Goal: Task Accomplishment & Management: Use online tool/utility

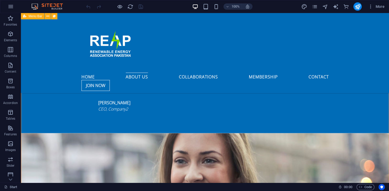
scroll to position [857, 0]
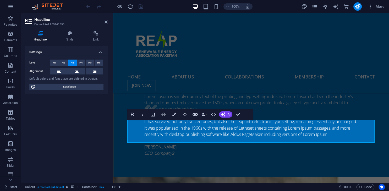
scroll to position [991, 0]
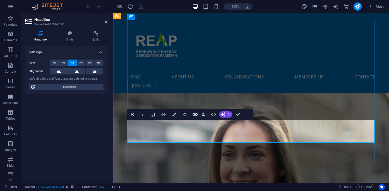
drag, startPoint x: 141, startPoint y: 132, endPoint x: 388, endPoint y: 135, distance: 247.1
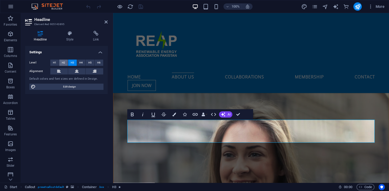
click at [65, 61] on button "H2" at bounding box center [63, 63] width 9 height 6
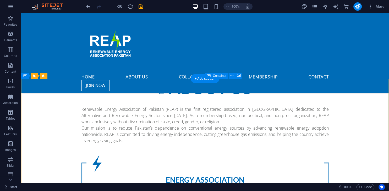
scroll to position [332, 0]
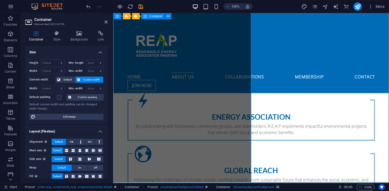
scroll to position [359, 0]
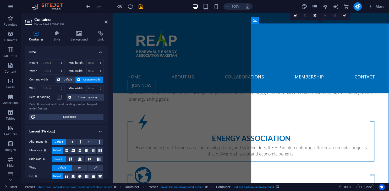
click at [60, 36] on icon at bounding box center [56, 33] width 15 height 5
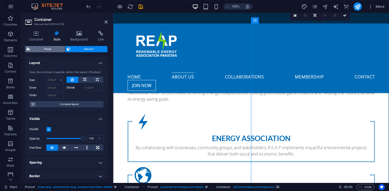
click at [49, 51] on span "Preset" at bounding box center [48, 49] width 32 height 6
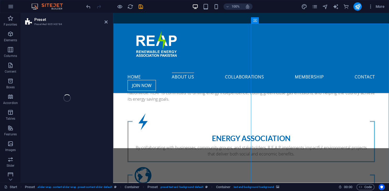
select select "px"
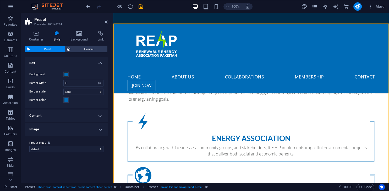
click at [93, 113] on h4 "Content" at bounding box center [66, 116] width 82 height 13
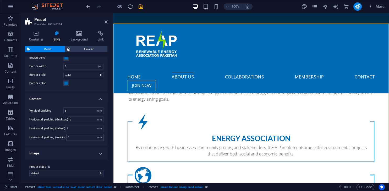
scroll to position [18, 0]
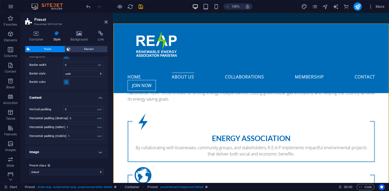
click at [89, 149] on h4 "Image" at bounding box center [66, 152] width 82 height 13
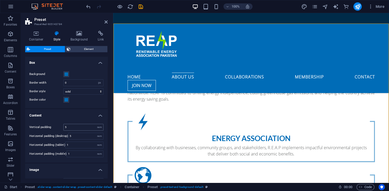
scroll to position [0, 0]
click at [79, 49] on span "Element" at bounding box center [89, 49] width 34 height 6
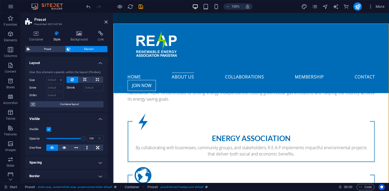
click at [50, 128] on label at bounding box center [48, 129] width 5 height 5
click at [0, 0] on input "Visible" at bounding box center [0, 0] width 0 height 0
click at [50, 128] on label at bounding box center [48, 129] width 5 height 5
click at [0, 0] on input "Visible" at bounding box center [0, 0] width 0 height 0
click at [80, 36] on h4 "Background" at bounding box center [79, 36] width 27 height 11
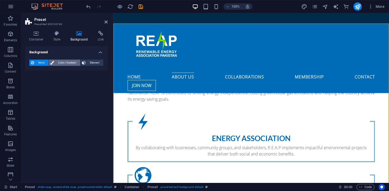
click at [76, 61] on span "Color / Gradient" at bounding box center [67, 63] width 23 height 6
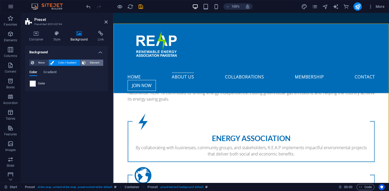
click at [85, 62] on icon at bounding box center [84, 63] width 4 height 6
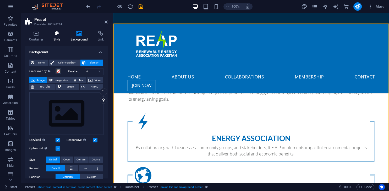
click at [59, 34] on icon at bounding box center [56, 33] width 15 height 5
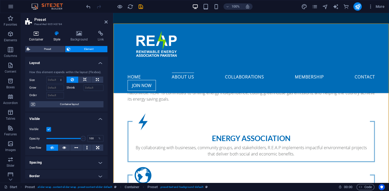
click at [39, 38] on h4 "Container" at bounding box center [37, 36] width 24 height 11
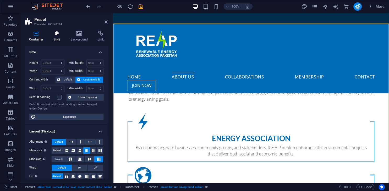
click at [58, 37] on h4 "Style" at bounding box center [57, 36] width 17 height 11
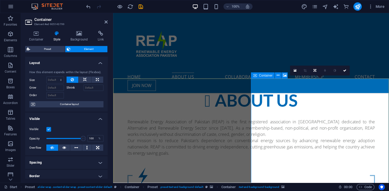
scroll to position [304, 0]
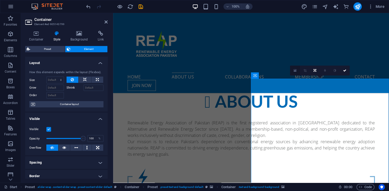
click at [296, 72] on icon at bounding box center [294, 71] width 3 height 4
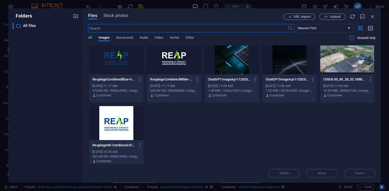
scroll to position [0, 0]
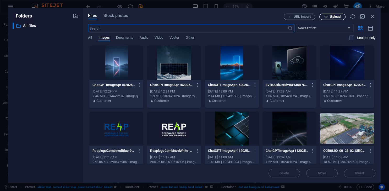
click at [329, 18] on span "Upload" at bounding box center [331, 16] width 21 height 3
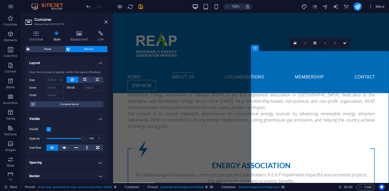
scroll to position [332, 0]
click at [67, 147] on button at bounding box center [64, 148] width 12 height 6
click at [52, 146] on icon at bounding box center [52, 148] width 4 height 6
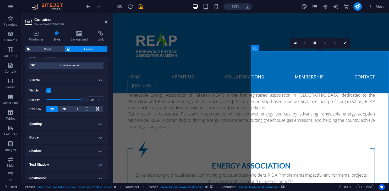
scroll to position [48, 0]
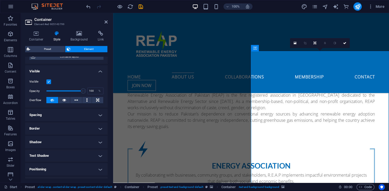
click at [94, 128] on h4 "Border" at bounding box center [66, 129] width 82 height 13
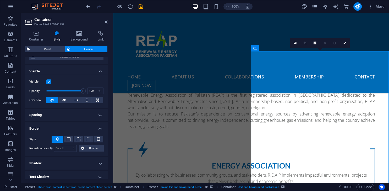
click at [94, 128] on h4 "Border" at bounding box center [66, 127] width 82 height 9
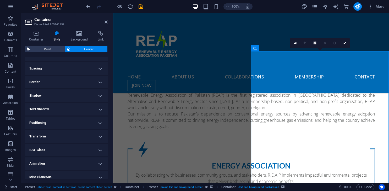
scroll to position [95, 0]
click at [92, 148] on h4 "ID & Class" at bounding box center [66, 149] width 82 height 13
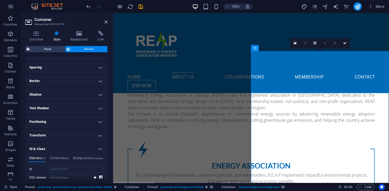
click at [92, 148] on h4 "ID & Class" at bounding box center [66, 147] width 82 height 9
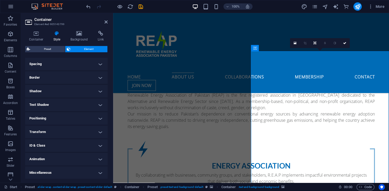
scroll to position [99, 0]
click at [85, 174] on h4 "Miscellaneous" at bounding box center [66, 173] width 82 height 13
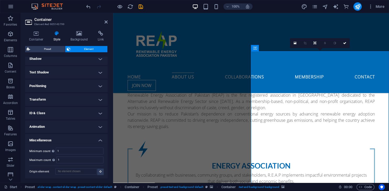
scroll to position [276, 0]
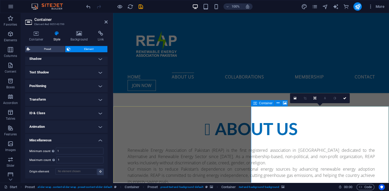
click at [313, 97] on link at bounding box center [315, 98] width 10 height 10
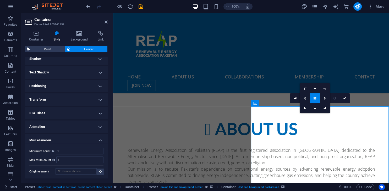
click at [315, 99] on icon at bounding box center [314, 98] width 3 height 3
click at [316, 89] on icon at bounding box center [314, 88] width 3 height 3
click at [315, 98] on icon at bounding box center [314, 98] width 3 height 3
click at [316, 110] on link at bounding box center [315, 108] width 10 height 10
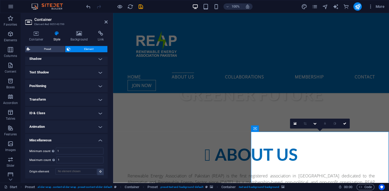
scroll to position [249, 0]
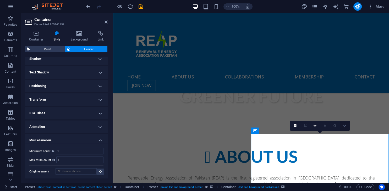
drag, startPoint x: 347, startPoint y: 126, endPoint x: 324, endPoint y: 113, distance: 25.9
click at [347, 126] on link at bounding box center [345, 126] width 10 height 10
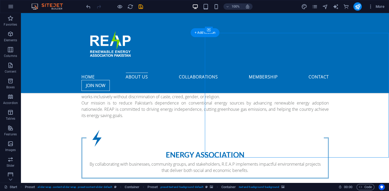
scroll to position [332, 0]
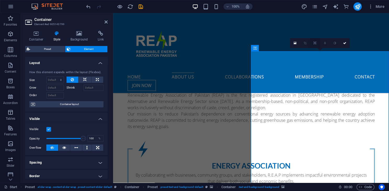
click at [316, 45] on link at bounding box center [315, 43] width 10 height 10
click at [315, 44] on icon at bounding box center [314, 43] width 3 height 3
click at [315, 43] on icon at bounding box center [314, 43] width 3 height 3
click at [315, 53] on icon at bounding box center [314, 53] width 3 height 3
click at [316, 44] on icon at bounding box center [314, 43] width 3 height 3
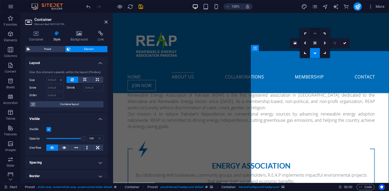
click at [316, 34] on icon at bounding box center [314, 33] width 3 height 3
click at [344, 45] on link at bounding box center [345, 43] width 10 height 10
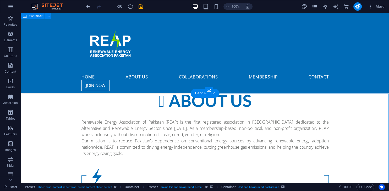
scroll to position [276, 0]
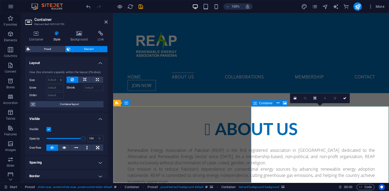
click at [269, 103] on span "Container" at bounding box center [266, 103] width 14 height 3
click at [263, 103] on span "Container" at bounding box center [266, 103] width 14 height 3
click at [279, 103] on button at bounding box center [278, 103] width 6 height 6
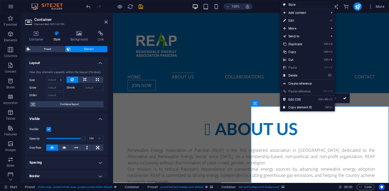
click at [310, 4] on link "Style" at bounding box center [307, 5] width 55 height 8
select select "px"
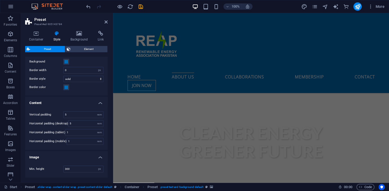
scroll to position [0, 0]
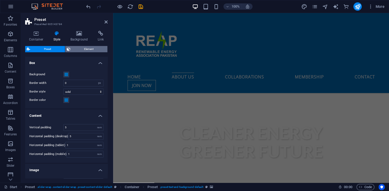
click at [75, 52] on span "Element" at bounding box center [89, 49] width 34 height 6
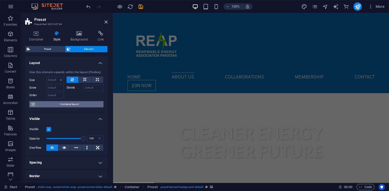
click at [72, 106] on span "Container layout" at bounding box center [69, 104] width 65 height 6
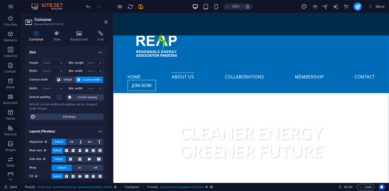
scroll to position [347, 0]
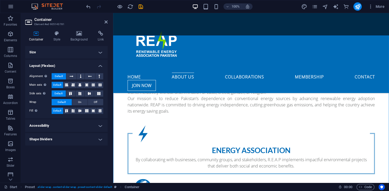
click at [88, 53] on h4 "Size" at bounding box center [66, 52] width 82 height 13
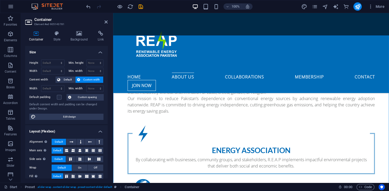
click at [88, 53] on h4 "Size" at bounding box center [66, 50] width 82 height 9
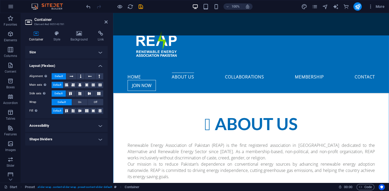
scroll to position [264, 0]
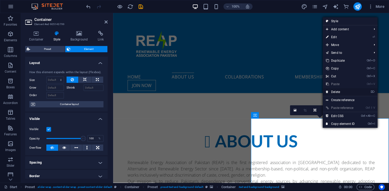
click at [335, 95] on link "⌦ Delete" at bounding box center [340, 92] width 35 height 8
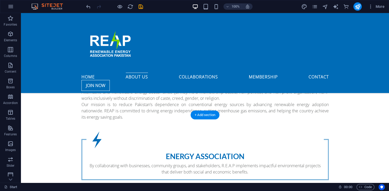
scroll to position [347, 0]
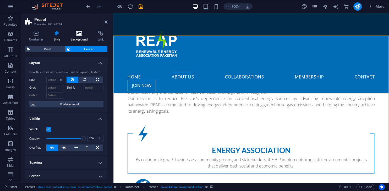
click at [75, 33] on icon at bounding box center [78, 33] width 25 height 5
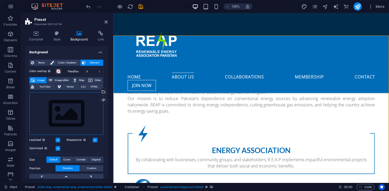
click at [63, 113] on div "Drag files here, click to choose files or select files from Files or our free s…" at bounding box center [66, 113] width 74 height 43
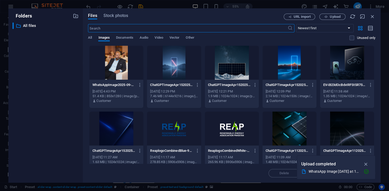
scroll to position [486, 0]
click at [104, 64] on div at bounding box center [116, 63] width 54 height 34
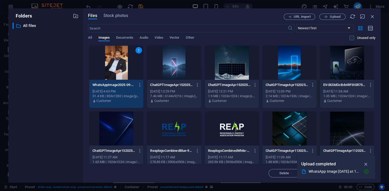
click at [104, 64] on div "1" at bounding box center [116, 63] width 54 height 34
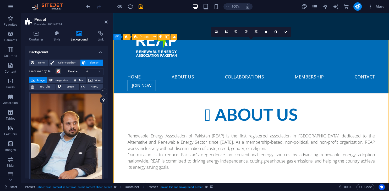
scroll to position [264, 0]
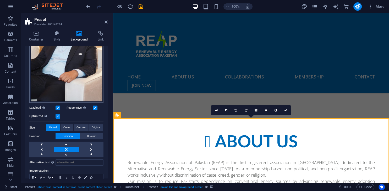
scroll to position [119, 0]
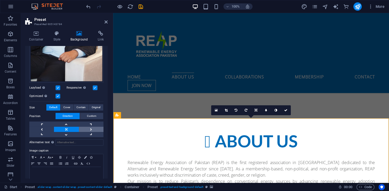
click at [92, 128] on link at bounding box center [91, 129] width 25 height 5
click at [48, 130] on link at bounding box center [41, 129] width 25 height 5
click at [92, 129] on link at bounding box center [91, 129] width 25 height 5
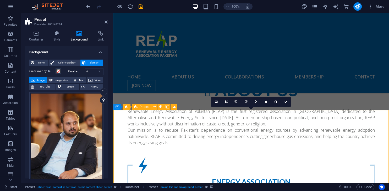
scroll to position [319, 0]
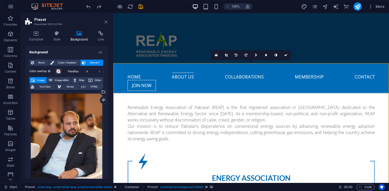
click at [105, 23] on icon at bounding box center [105, 22] width 3 height 4
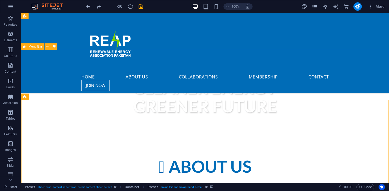
scroll to position [237, 0]
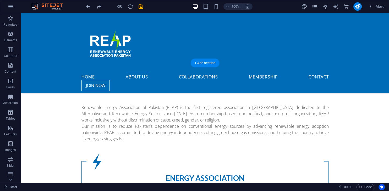
scroll to position [292, 0]
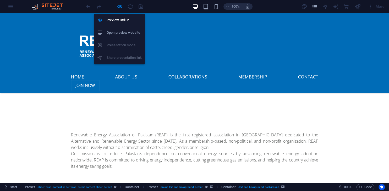
click at [127, 35] on h6 "Open preview website" at bounding box center [124, 33] width 35 height 6
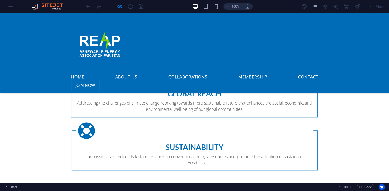
scroll to position [541, 0]
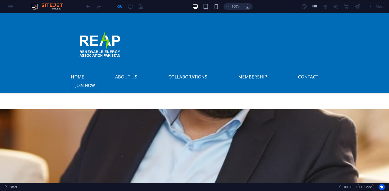
click at [157, 31] on div "Home About us Collaborations Membership Contact JOIN NOW" at bounding box center [194, 53] width 389 height 80
click at [166, 70] on div "Home About us Collaborations Membership Contact JOIN NOW" at bounding box center [194, 53] width 389 height 80
click at [182, 73] on link "Collaborations" at bounding box center [187, 76] width 39 height 6
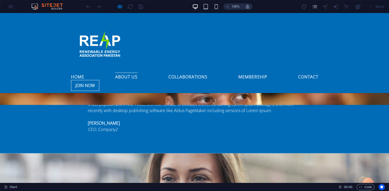
scroll to position [978, 0]
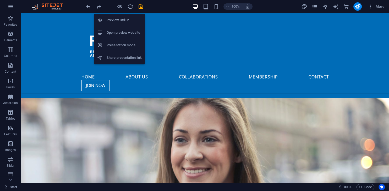
scroll to position [979, 0]
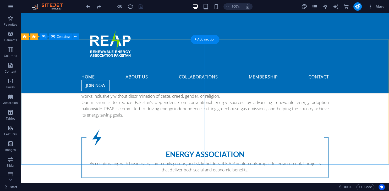
scroll to position [260, 0]
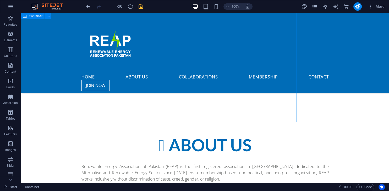
click at [142, 9] on icon "save" at bounding box center [141, 7] width 6 height 6
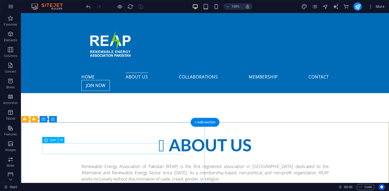
select select "xMidYMid"
select select "px"
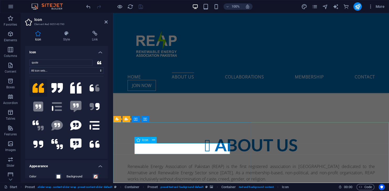
click at [75, 88] on icon at bounding box center [76, 88] width 12 height 12
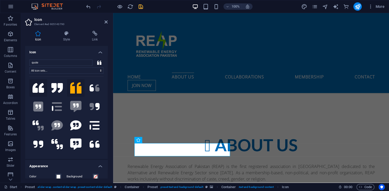
click at [46, 88] on button at bounding box center [38, 88] width 18 height 18
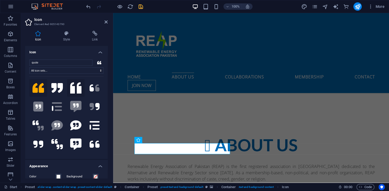
click at [73, 90] on icon at bounding box center [76, 88] width 12 height 12
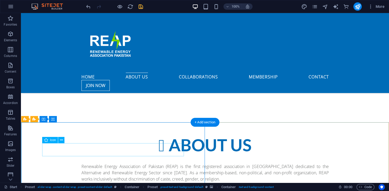
select select "xMidYMid"
select select "px"
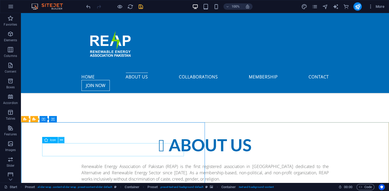
click at [61, 139] on icon at bounding box center [61, 140] width 3 height 5
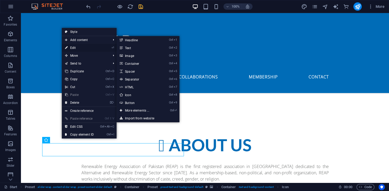
click at [82, 49] on link "⏎ Edit" at bounding box center [79, 48] width 35 height 8
select select "xMidYMid"
select select "px"
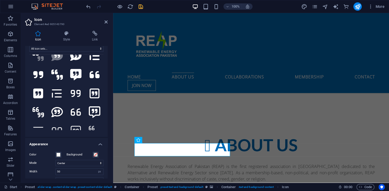
scroll to position [0, 0]
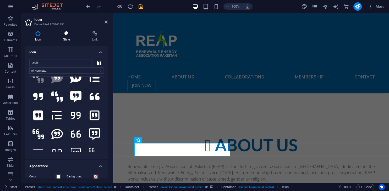
click at [66, 39] on h4 "Style" at bounding box center [67, 36] width 29 height 11
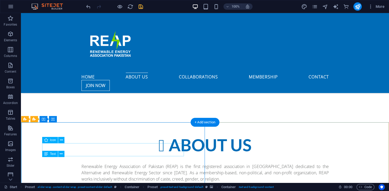
scroll to position [315, 0]
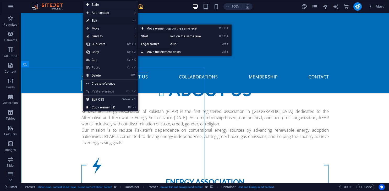
click at [100, 20] on link "⏎ Edit" at bounding box center [100, 21] width 35 height 8
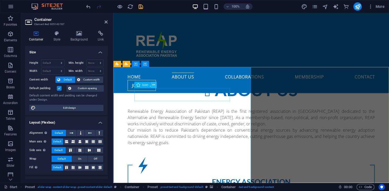
click at [156, 85] on button at bounding box center [153, 85] width 6 height 6
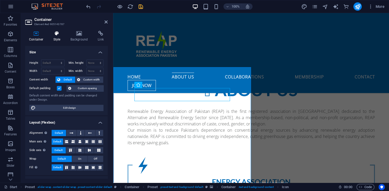
click at [56, 37] on h4 "Style" at bounding box center [57, 36] width 17 height 11
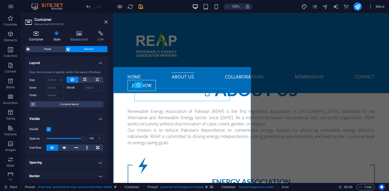
click at [33, 34] on icon at bounding box center [36, 33] width 22 height 5
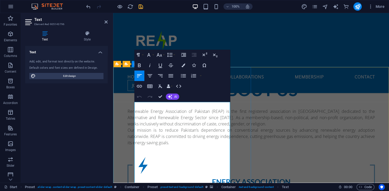
drag, startPoint x: 221, startPoint y: 114, endPoint x: 331, endPoint y: 99, distance: 110.6
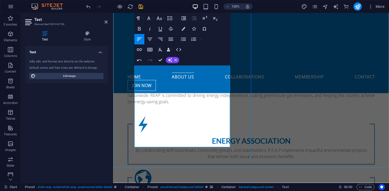
scroll to position [371, 0]
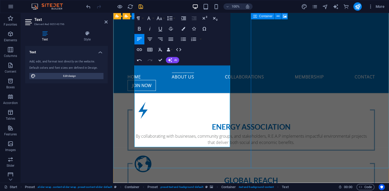
drag, startPoint x: 153, startPoint y: 139, endPoint x: 134, endPoint y: 137, distance: 19.5
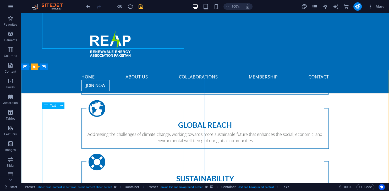
scroll to position [481, 0]
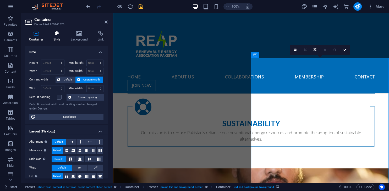
click at [58, 34] on icon at bounding box center [56, 33] width 15 height 5
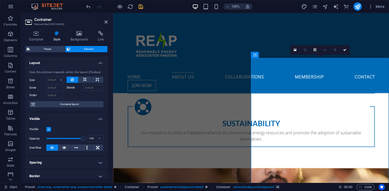
click at [41, 38] on h4 "Container" at bounding box center [37, 36] width 24 height 11
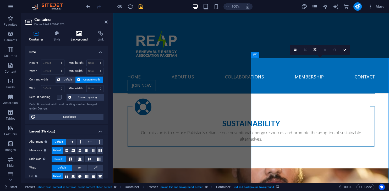
click at [80, 36] on icon at bounding box center [78, 33] width 25 height 5
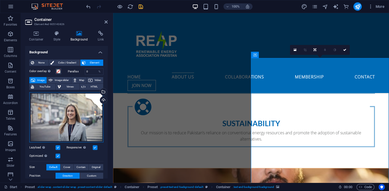
click at [58, 128] on div "Drag files here, click to choose files or select files from Files or our free s…" at bounding box center [66, 117] width 74 height 50
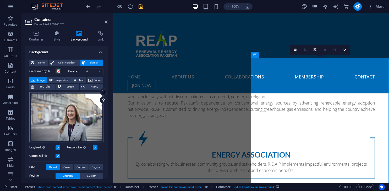
scroll to position [620, 0]
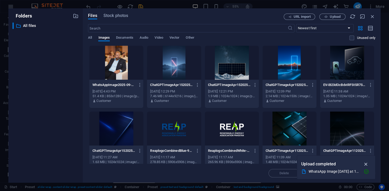
click at [367, 166] on icon "button" at bounding box center [366, 165] width 6 height 6
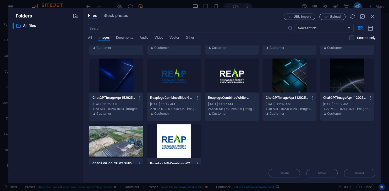
scroll to position [76, 0]
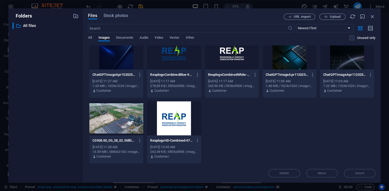
click at [309, 125] on div "WhatsAppImage2025-09-04at15.59.33_2d8fdab4-9KHjCUMcZMMfLHOEENPHbg.jpg WhatsAppI…" at bounding box center [231, 66] width 287 height 195
click at [253, 145] on div "WhatsAppImage2025-09-04at15.59.33_2d8fdab4-9KHjCUMcZMMfLHOEENPHbg.jpg WhatsAppI…" at bounding box center [231, 66] width 287 height 195
click at [253, 136] on div "WhatsAppImage2025-09-04at15.59.33_2d8fdab4-9KHjCUMcZMMfLHOEENPHbg.jpg WhatsAppI…" at bounding box center [231, 66] width 287 height 195
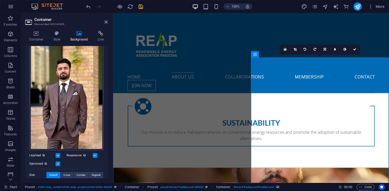
scroll to position [143, 0]
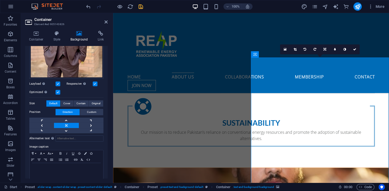
click at [59, 91] on label at bounding box center [58, 92] width 5 height 5
click at [0, 0] on input "Optimized Images are compressed to improve page speed." at bounding box center [0, 0] width 0 height 0
click at [346, 51] on icon at bounding box center [344, 49] width 3 height 3
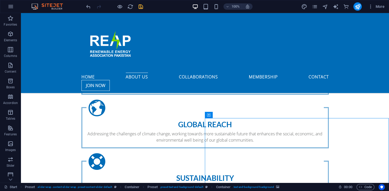
scroll to position [316, 0]
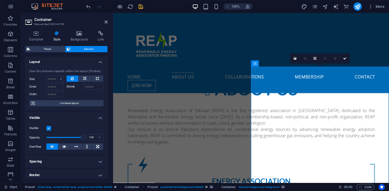
scroll to position [0, 0]
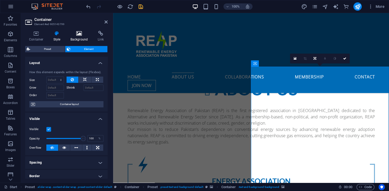
click at [76, 35] on icon at bounding box center [78, 33] width 25 height 5
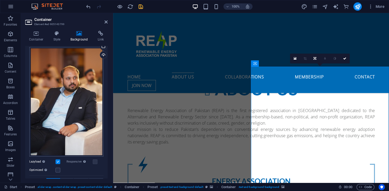
scroll to position [143, 0]
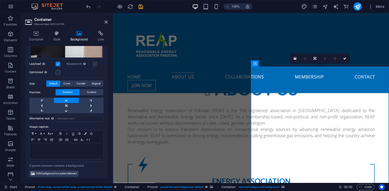
click at [95, 66] on label at bounding box center [95, 64] width 5 height 5
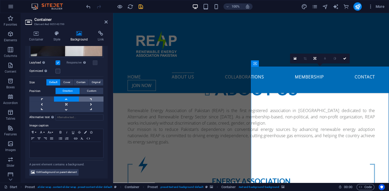
scroll to position [145, 0]
click at [346, 60] on link at bounding box center [345, 59] width 10 height 10
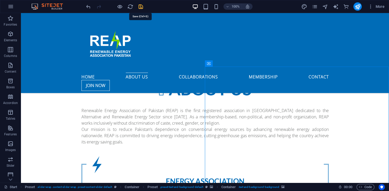
click at [142, 8] on icon "save" at bounding box center [141, 7] width 6 height 6
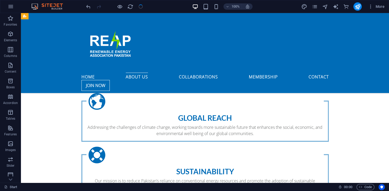
scroll to position [454, 0]
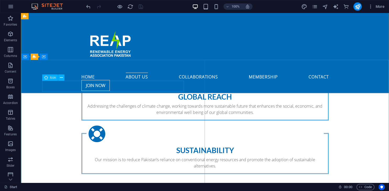
select select "xMidYMid"
select select "px"
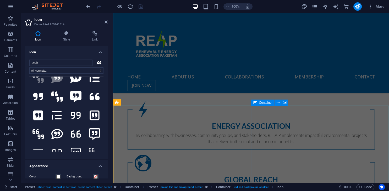
scroll to position [261, 0]
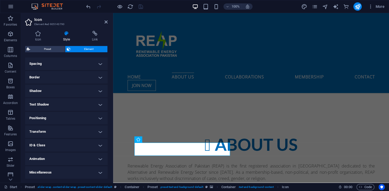
scroll to position [0, 0]
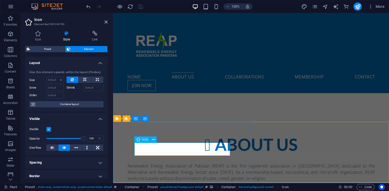
click at [145, 141] on span "Icon" at bounding box center [145, 139] width 6 height 3
click at [145, 140] on span "Icon" at bounding box center [145, 139] width 6 height 3
click at [153, 140] on icon at bounding box center [153, 139] width 3 height 5
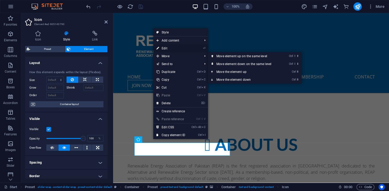
click at [180, 49] on link "⏎ Edit" at bounding box center [170, 49] width 35 height 8
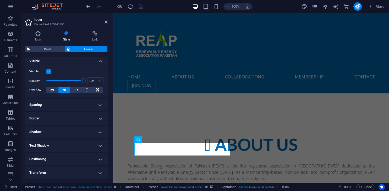
scroll to position [71, 0]
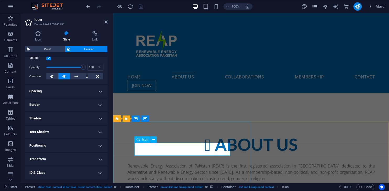
click at [47, 27] on div "Icon Style Link Icon quote All icon sets... IcoFont Ionicons FontAwesome Brands…" at bounding box center [66, 105] width 91 height 156
click at [35, 33] on icon at bounding box center [38, 33] width 26 height 5
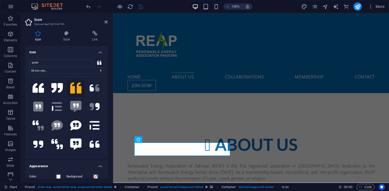
click at [52, 59] on div "quote All icon sets... IcoFont Ionicons FontAwesome Brands FontAwesome Duotone …" at bounding box center [66, 108] width 82 height 104
click at [50, 62] on input "quote" at bounding box center [60, 63] width 63 height 6
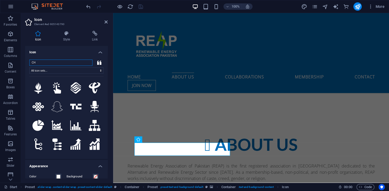
type input "C"
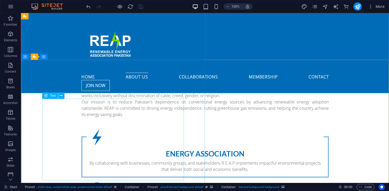
scroll to position [454, 0]
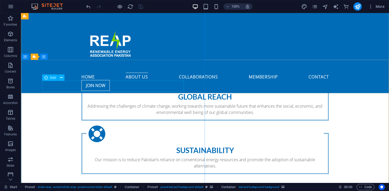
select select "xMidYMid"
select select "px"
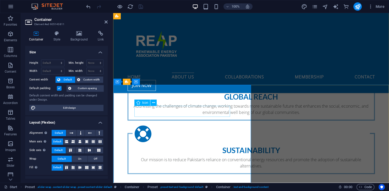
select select "xMidYMid"
select select "px"
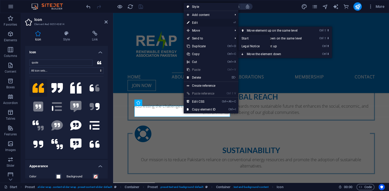
click at [205, 23] on link "⏎ Edit" at bounding box center [201, 23] width 35 height 8
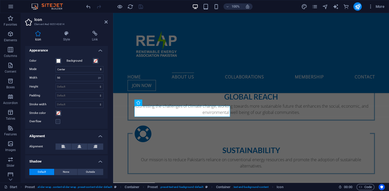
scroll to position [141, 0]
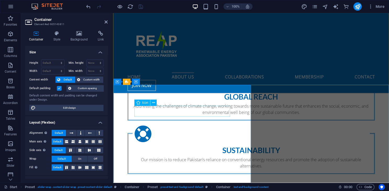
select select "xMidYMid"
select select "px"
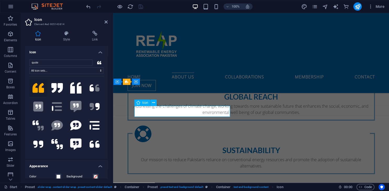
click at [109, 21] on aside "Icon Element #ed-905143814 Icon Style Link Icon quote All icon sets... IcoFont …" at bounding box center [67, 98] width 92 height 170
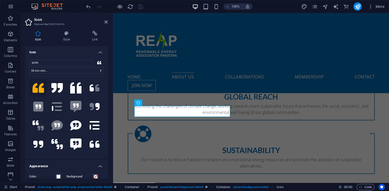
click at [108, 21] on aside "Icon Element #ed-905143814 Icon Style Link Icon quote All icon sets... IcoFont …" at bounding box center [67, 98] width 92 height 170
click at [107, 21] on icon at bounding box center [105, 22] width 3 height 4
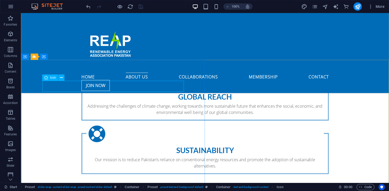
select select "xMidYMid"
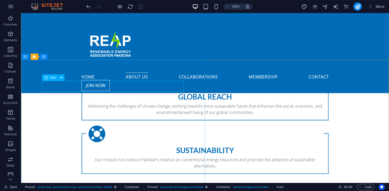
select select "px"
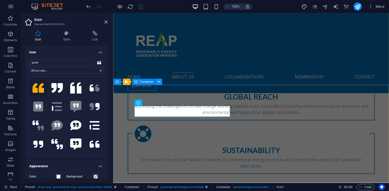
click at [159, 82] on icon at bounding box center [158, 81] width 3 height 5
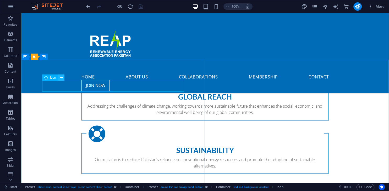
click at [59, 75] on button at bounding box center [61, 78] width 6 height 6
click at [62, 77] on icon at bounding box center [61, 77] width 3 height 5
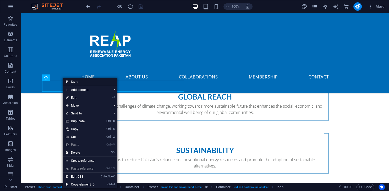
click at [70, 80] on link "Style" at bounding box center [90, 82] width 55 height 8
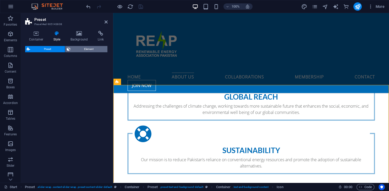
select select "px"
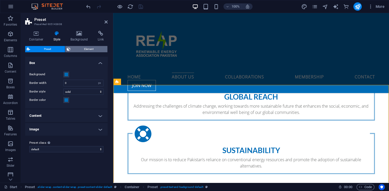
click at [79, 50] on span "Element" at bounding box center [89, 49] width 34 height 6
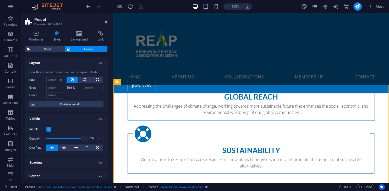
scroll to position [71, 0]
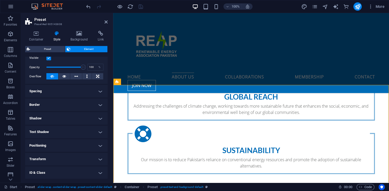
click at [43, 46] on div "Container Style Background Link Size Height Default px rem % vh vw Min. height …" at bounding box center [66, 105] width 82 height 148
click at [35, 38] on h4 "Container" at bounding box center [37, 36] width 24 height 11
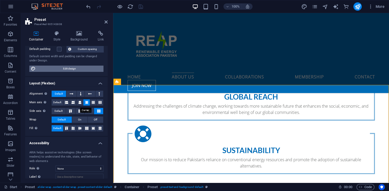
scroll to position [48, 0]
click at [62, 66] on span "Edit design" at bounding box center [69, 69] width 65 height 6
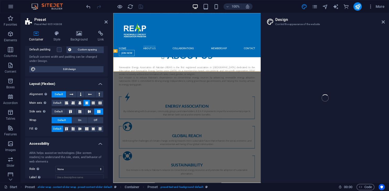
select select "xMidYMid"
select select "px"
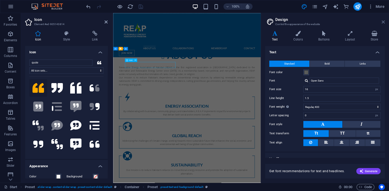
click at [383, 20] on icon at bounding box center [382, 22] width 3 height 4
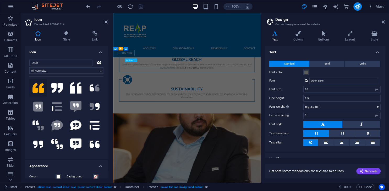
click at [381, 22] on div "Home About us Collaborations Membership Contact JOIN NOW" at bounding box center [247, 53] width 268 height 80
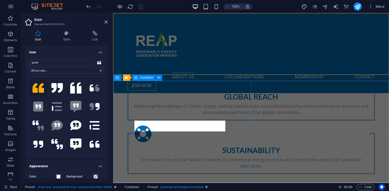
scroll to position [458, 0]
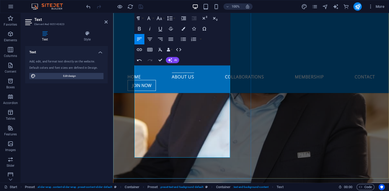
scroll to position [652, 0]
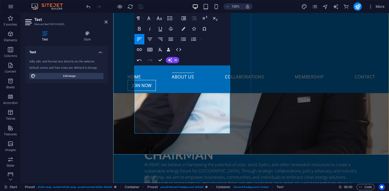
drag, startPoint x: 154, startPoint y: 126, endPoint x: 129, endPoint y: 124, distance: 25.2
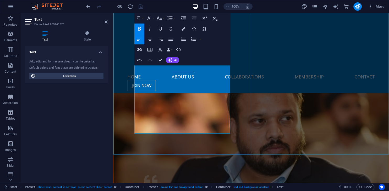
drag, startPoint x: 143, startPoint y: 132, endPoint x: 125, endPoint y: 132, distance: 17.8
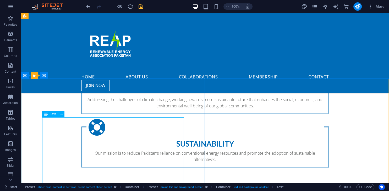
scroll to position [433, 0]
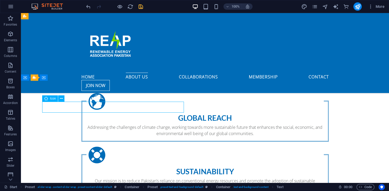
select select "xMidYMid"
select select "px"
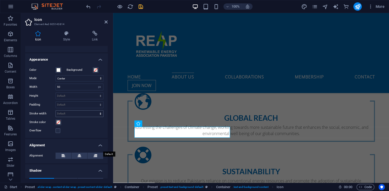
scroll to position [141, 0]
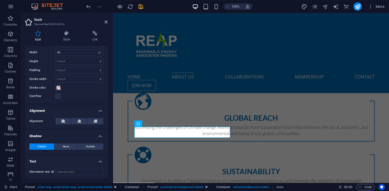
click at [75, 161] on h4 "Text" at bounding box center [66, 160] width 82 height 9
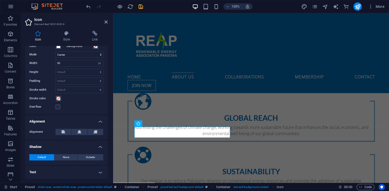
scroll to position [130, 0]
click at [77, 173] on h4 "Text" at bounding box center [66, 173] width 82 height 13
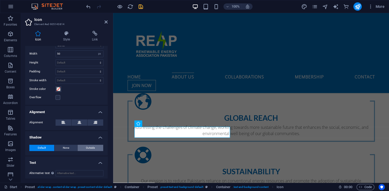
scroll to position [141, 0]
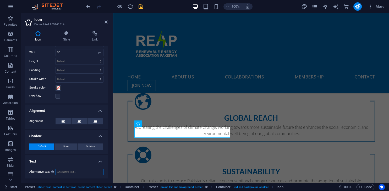
click at [72, 171] on input "Alternative text The alternative text is used by devices that cannot display im…" at bounding box center [80, 172] width 48 height 6
type input "sad"
drag, startPoint x: 72, startPoint y: 172, endPoint x: 48, endPoint y: 169, distance: 24.3
click at [56, 169] on input "sad" at bounding box center [80, 172] width 48 height 6
click at [37, 159] on h4 "Text" at bounding box center [66, 160] width 82 height 9
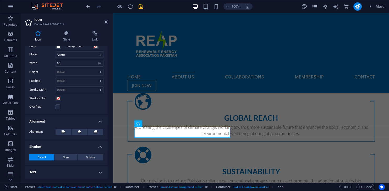
scroll to position [130, 0]
click at [61, 155] on button "None" at bounding box center [65, 158] width 23 height 6
click at [47, 157] on button "Default" at bounding box center [41, 158] width 25 height 6
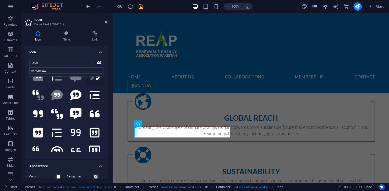
scroll to position [24, 0]
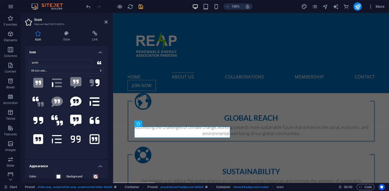
click at [95, 55] on h4 "Icon" at bounding box center [66, 50] width 82 height 9
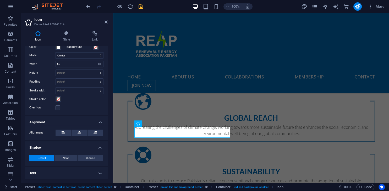
click at [77, 123] on h4 "Alignment" at bounding box center [66, 120] width 82 height 9
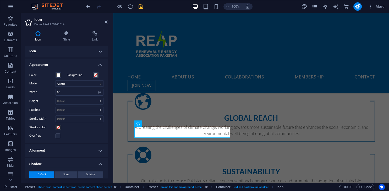
scroll to position [0, 0]
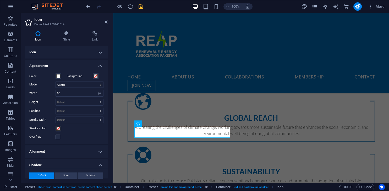
click at [88, 64] on h4 "Appearance" at bounding box center [66, 64] width 82 height 9
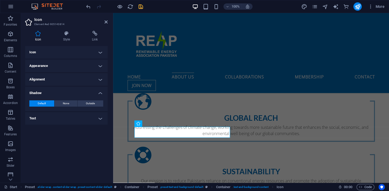
click at [87, 68] on h4 "Appearance" at bounding box center [66, 66] width 82 height 13
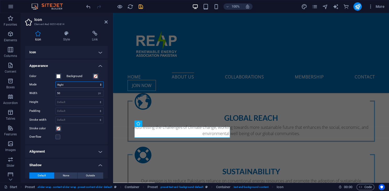
click option "Right" at bounding box center [0, 0] width 0 height 0
click option "Scale" at bounding box center [0, 0] width 0 height 0
select select "xMinYMid"
click option "Left" at bounding box center [0, 0] width 0 height 0
click at [81, 53] on h4 "Icon" at bounding box center [66, 52] width 82 height 13
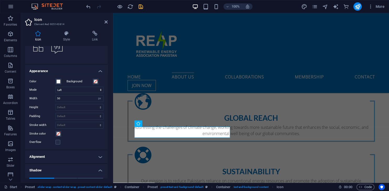
scroll to position [24, 0]
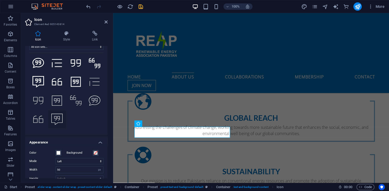
click at [62, 118] on icon at bounding box center [57, 120] width 12 height 12
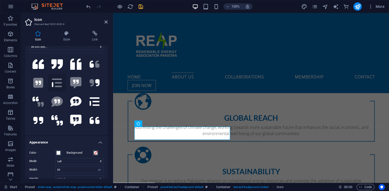
scroll to position [0, 0]
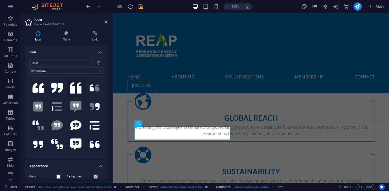
click at [71, 85] on icon at bounding box center [76, 88] width 12 height 12
click at [62, 86] on icon at bounding box center [57, 88] width 12 height 10
click at [43, 87] on icon at bounding box center [38, 88] width 12 height 10
click at [57, 90] on icon at bounding box center [57, 88] width 12 height 10
click at [60, 106] on icon ".fa-secondary{opacity:.4}" at bounding box center [57, 107] width 10 height 12
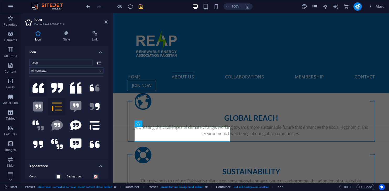
click at [40, 88] on icon at bounding box center [38, 88] width 12 height 10
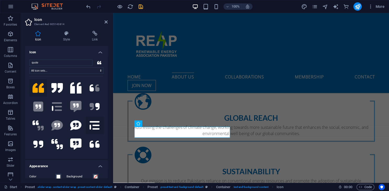
click at [94, 124] on icon at bounding box center [95, 126] width 10 height 12
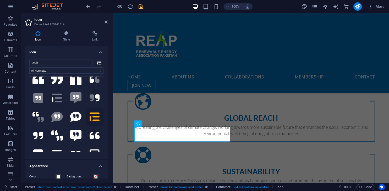
scroll to position [48, 0]
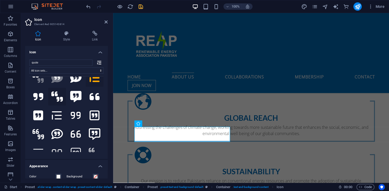
click at [59, 95] on icon at bounding box center [57, 97] width 12 height 10
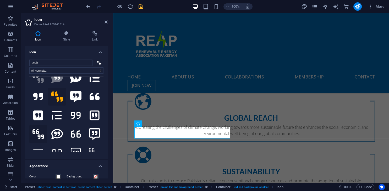
click at [41, 134] on icon at bounding box center [38, 134] width 12 height 10
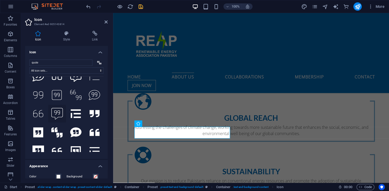
click at [60, 110] on icon at bounding box center [57, 114] width 12 height 12
click at [75, 114] on icon at bounding box center [76, 114] width 10 height 9
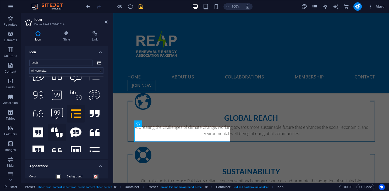
click at [58, 132] on icon at bounding box center [57, 133] width 12 height 10
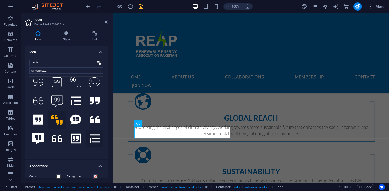
scroll to position [167, 0]
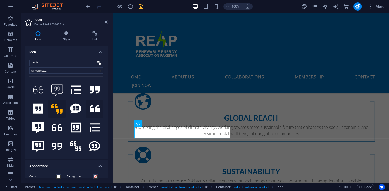
click at [92, 108] on icon at bounding box center [95, 108] width 10 height 7
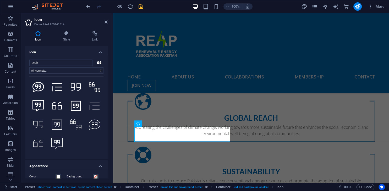
scroll to position [245, 0]
click at [99, 51] on h4 "Icon" at bounding box center [66, 50] width 82 height 9
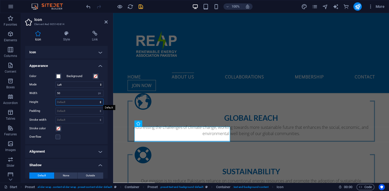
select select "px"
click option "px" at bounding box center [0, 0] width 0 height 0
type input "57"
drag, startPoint x: 70, startPoint y: 93, endPoint x: 46, endPoint y: 92, distance: 24.9
click at [56, 92] on input "50" at bounding box center [79, 93] width 47 height 6
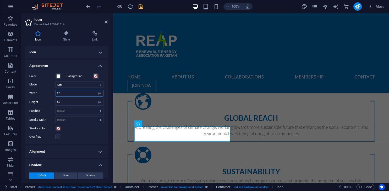
type input "20"
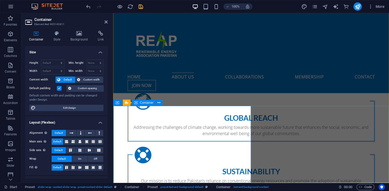
select select "xMinYMid"
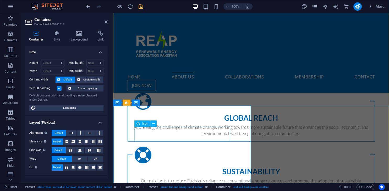
select select "px"
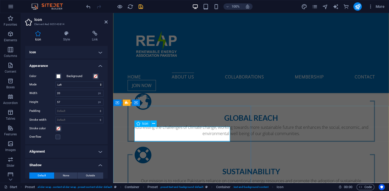
click at [138, 125] on icon at bounding box center [138, 124] width 4 height 6
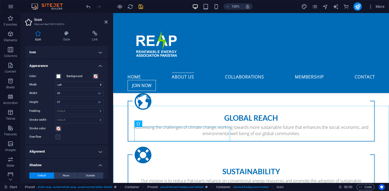
drag, startPoint x: 253, startPoint y: 137, endPoint x: 131, endPoint y: 110, distance: 124.6
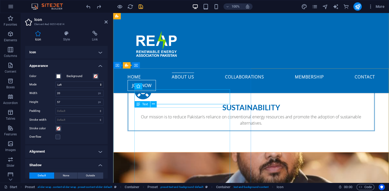
scroll to position [442, 0]
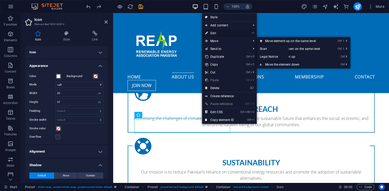
click at [223, 31] on link "⏎ Edit" at bounding box center [219, 33] width 35 height 8
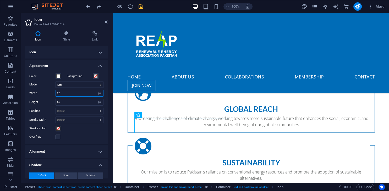
click at [67, 92] on input "20" at bounding box center [79, 93] width 47 height 6
click at [67, 93] on input "20" at bounding box center [79, 93] width 47 height 6
type input "2"
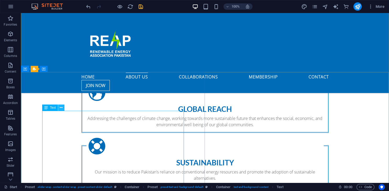
click at [62, 108] on icon at bounding box center [61, 107] width 3 height 5
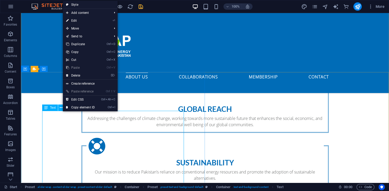
click at [58, 108] on div "Text" at bounding box center [50, 108] width 16 height 6
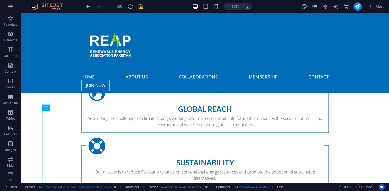
drag, startPoint x: 74, startPoint y: 121, endPoint x: 53, endPoint y: 116, distance: 21.8
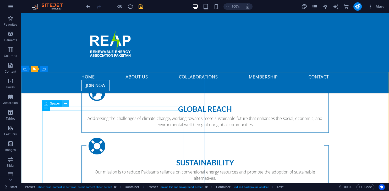
click at [62, 102] on button at bounding box center [65, 104] width 6 height 6
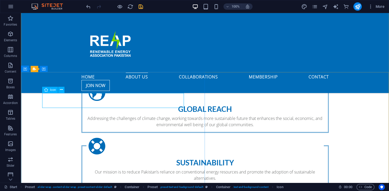
select select "xMinYMid"
select select "px"
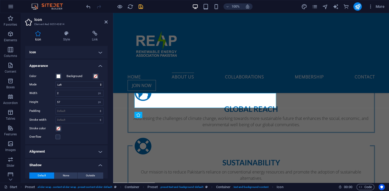
click at [57, 101] on input "57" at bounding box center [79, 102] width 47 height 6
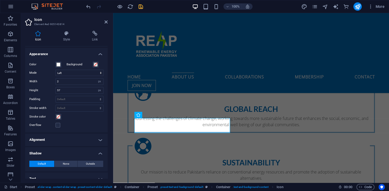
scroll to position [18, 0]
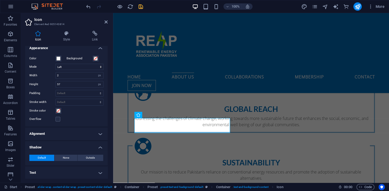
click at [43, 167] on h4 "Text" at bounding box center [66, 173] width 82 height 13
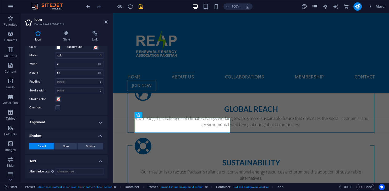
click at [42, 171] on label "Alternative text The alternative text is used by devices that cannot display im…" at bounding box center [42, 172] width 26 height 6
click at [56, 171] on input "Alternative text The alternative text is used by devices that cannot display im…" at bounding box center [80, 172] width 48 height 6
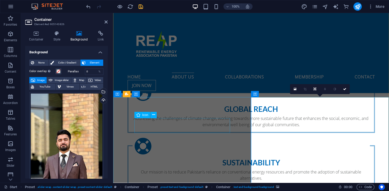
select select "xMinYMid"
select select "px"
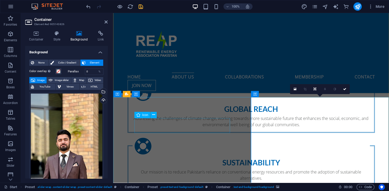
select select "px"
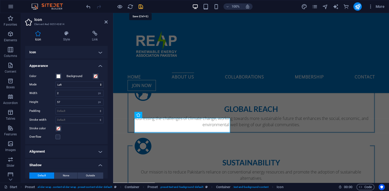
click at [142, 6] on icon "save" at bounding box center [141, 7] width 6 height 6
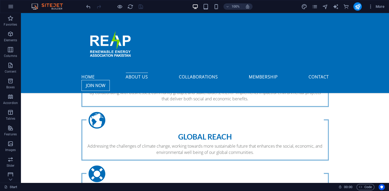
scroll to position [359, 0]
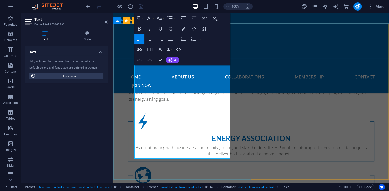
drag, startPoint x: 178, startPoint y: 149, endPoint x: 138, endPoint y: 149, distance: 39.8
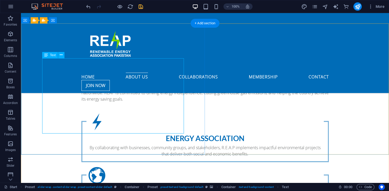
scroll to position [276, 0]
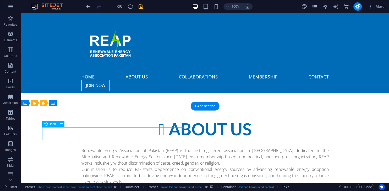
select select "xMidYMid"
select select "px"
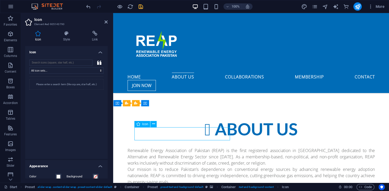
drag, startPoint x: 201, startPoint y: 134, endPoint x: 196, endPoint y: 133, distance: 4.6
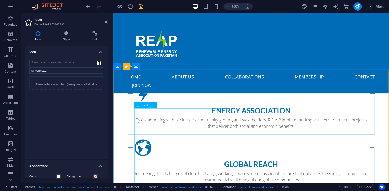
scroll to position [470, 0]
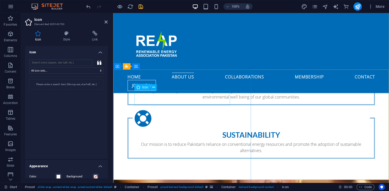
select select "xMinYMid"
select select "px"
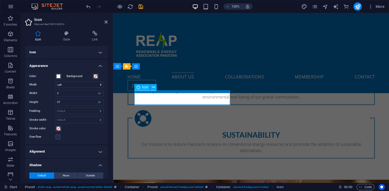
click at [144, 88] on span "Icon" at bounding box center [145, 87] width 6 height 3
click at [143, 86] on div "Icon" at bounding box center [142, 87] width 16 height 6
click at [87, 51] on h4 "Icon" at bounding box center [66, 52] width 82 height 13
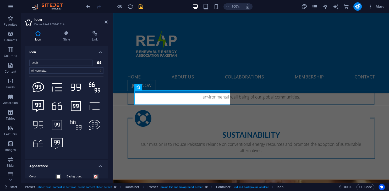
scroll to position [245, 0]
click at [59, 105] on icon at bounding box center [57, 106] width 10 height 12
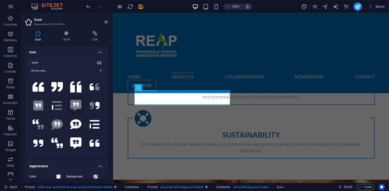
scroll to position [0, 0]
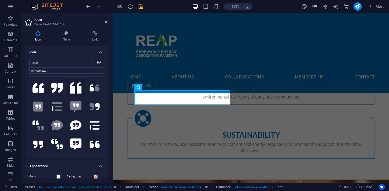
click at [74, 88] on icon at bounding box center [76, 88] width 12 height 12
click at [98, 88] on icon at bounding box center [97, 88] width 4 height 7
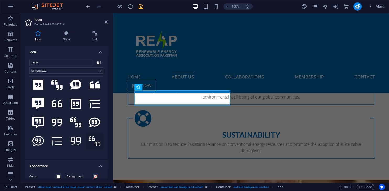
scroll to position [215, 0]
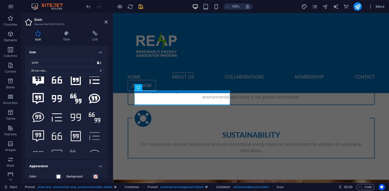
click at [98, 52] on h4 "Icon" at bounding box center [66, 50] width 82 height 9
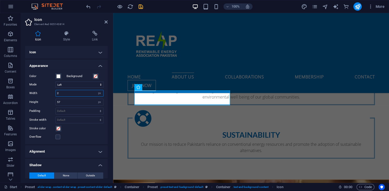
click at [66, 92] on input "2" at bounding box center [79, 93] width 47 height 6
drag, startPoint x: 66, startPoint y: 94, endPoint x: 52, endPoint y: 93, distance: 14.7
click at [56, 93] on input "25" at bounding box center [79, 93] width 47 height 6
type input "50"
click at [75, 131] on div "Color Background Mode Scale Left Center Right Width 50 Default auto px rem % em…" at bounding box center [66, 106] width 82 height 75
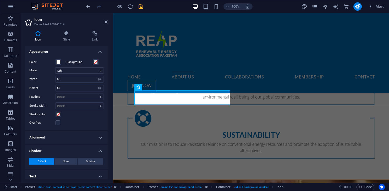
scroll to position [29, 0]
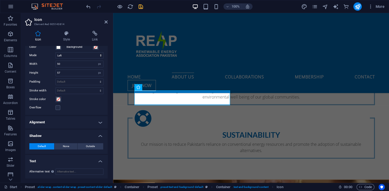
click at [85, 124] on h4 "Alignment" at bounding box center [66, 122] width 82 height 13
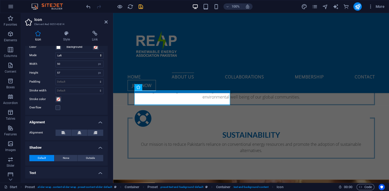
click at [85, 124] on h4 "Alignment" at bounding box center [66, 120] width 82 height 9
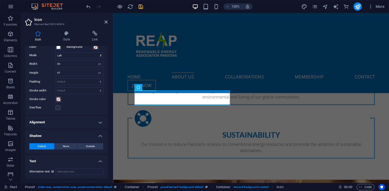
click at [85, 124] on h4 "Alignment" at bounding box center [66, 122] width 82 height 13
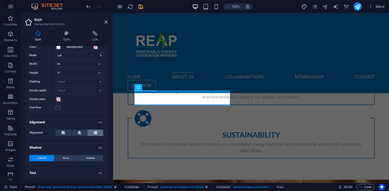
click at [92, 132] on button at bounding box center [95, 133] width 16 height 6
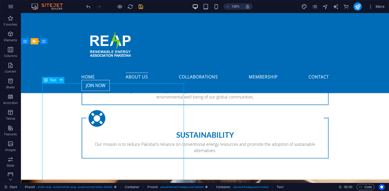
scroll to position [442, 0]
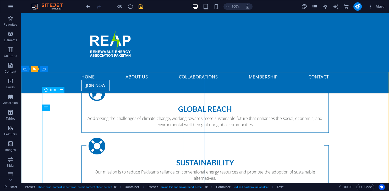
select select "xMinYMid"
select select "px"
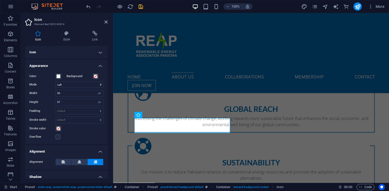
click at [69, 51] on h4 "Icon" at bounding box center [66, 52] width 82 height 13
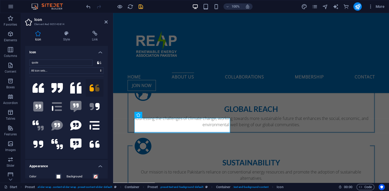
scroll to position [215, 0]
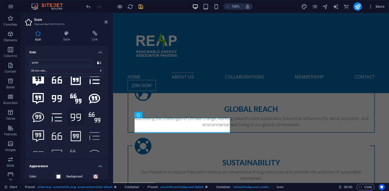
click at [75, 118] on icon at bounding box center [76, 118] width 10 height 12
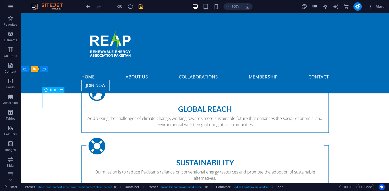
select select "xMinYMid"
select select "px"
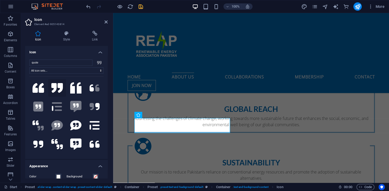
click at [57, 85] on icon at bounding box center [57, 88] width 12 height 10
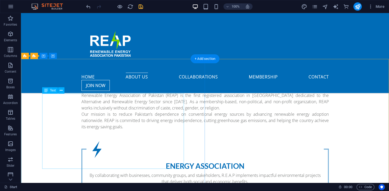
scroll to position [276, 0]
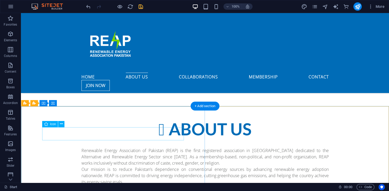
select select "xMidYMid"
select select "px"
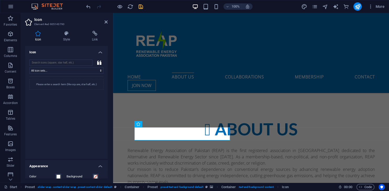
click at [72, 52] on h4 "Icon" at bounding box center [66, 50] width 82 height 9
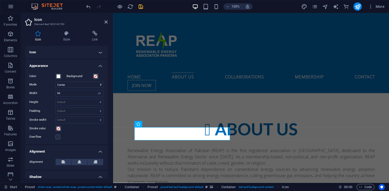
click at [83, 54] on h4 "Icon" at bounding box center [66, 52] width 82 height 13
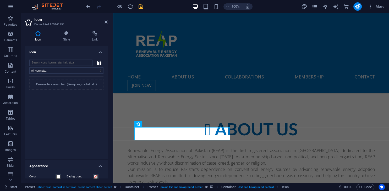
click at [99, 62] on icon at bounding box center [99, 63] width 4 height 4
click at [98, 64] on icon at bounding box center [99, 63] width 4 height 4
click at [64, 63] on input "search" at bounding box center [60, 63] width 63 height 6
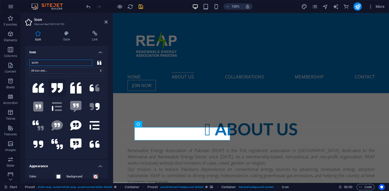
type input "quote"
click at [55, 90] on icon at bounding box center [57, 88] width 12 height 10
click at [99, 50] on h4 "Icon" at bounding box center [66, 50] width 82 height 9
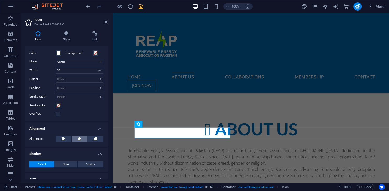
scroll to position [24, 0]
click at [93, 135] on button at bounding box center [95, 138] width 16 height 6
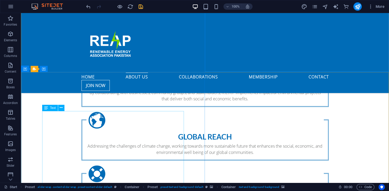
scroll to position [442, 0]
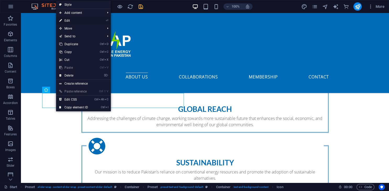
click at [81, 18] on link "⏎ Edit" at bounding box center [73, 21] width 35 height 8
select select "xMinYMid"
select select "px"
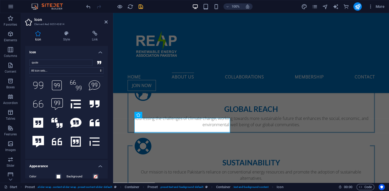
scroll to position [167, 0]
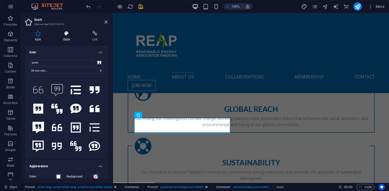
click at [67, 31] on icon at bounding box center [66, 33] width 27 height 5
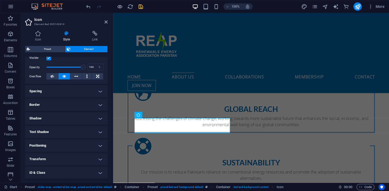
scroll to position [0, 0]
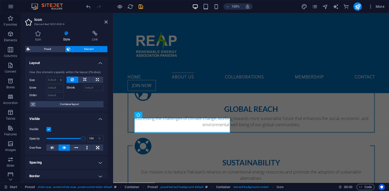
click at [82, 51] on span "Element" at bounding box center [89, 49] width 34 height 6
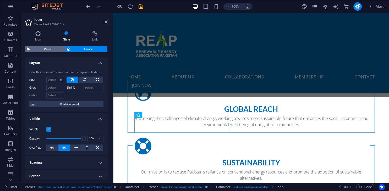
click at [52, 47] on span "Preset" at bounding box center [48, 49] width 32 height 6
select select "px"
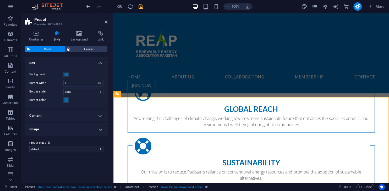
click at [76, 116] on h4 "Content" at bounding box center [66, 116] width 82 height 13
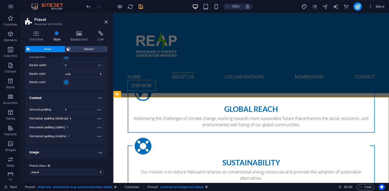
scroll to position [18, 0]
click at [76, 151] on h4 "Image" at bounding box center [66, 152] width 82 height 13
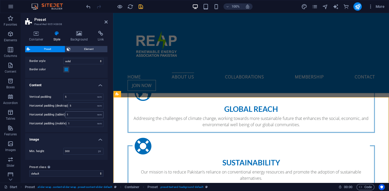
scroll to position [32, 0]
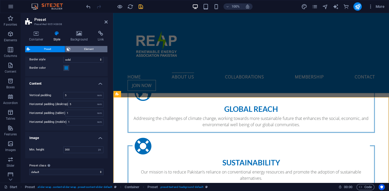
click at [84, 49] on span "Element" at bounding box center [89, 49] width 34 height 6
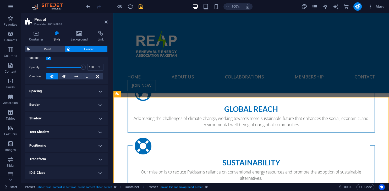
scroll to position [24, 0]
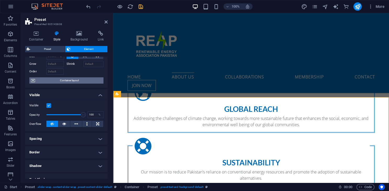
click at [76, 82] on span "Container layout" at bounding box center [69, 80] width 65 height 6
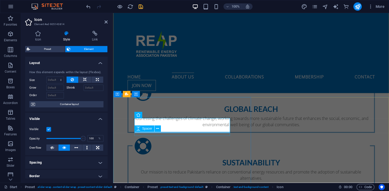
click at [162, 128] on div "Spacer" at bounding box center [149, 129] width 30 height 7
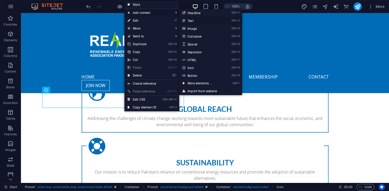
click at [198, 18] on link "Ctrl 2 Text" at bounding box center [200, 21] width 43 height 8
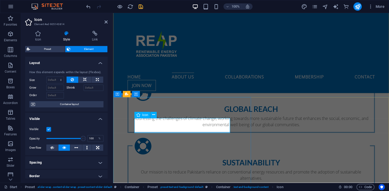
drag, startPoint x: 164, startPoint y: 120, endPoint x: 162, endPoint y: 121, distance: 2.7
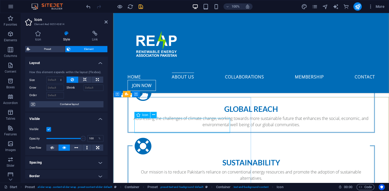
click at [152, 116] on icon at bounding box center [153, 114] width 3 height 5
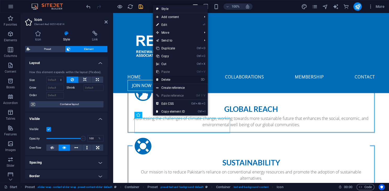
click at [167, 79] on link "⌦ Delete" at bounding box center [170, 80] width 35 height 8
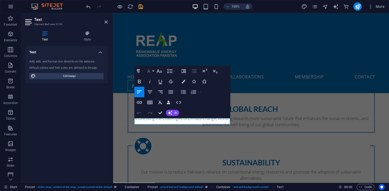
click at [154, 70] on button "Font Family" at bounding box center [150, 71] width 10 height 10
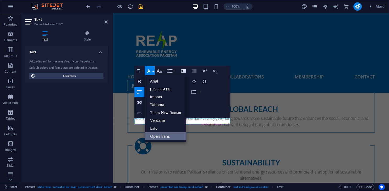
scroll to position [0, 0]
click at [154, 70] on button "Font Family" at bounding box center [150, 71] width 10 height 10
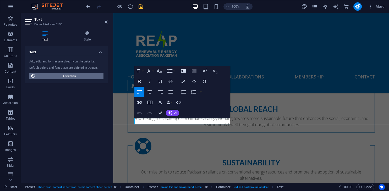
click at [66, 75] on span "Edit design" at bounding box center [69, 76] width 65 height 6
select select "px"
select select "400"
select select "px"
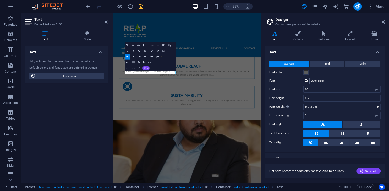
scroll to position [7, 0]
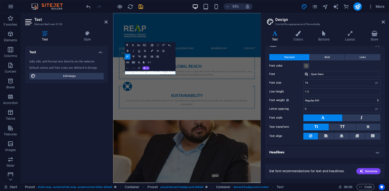
click at [337, 154] on h4 "Headlines" at bounding box center [325, 152] width 120 height 13
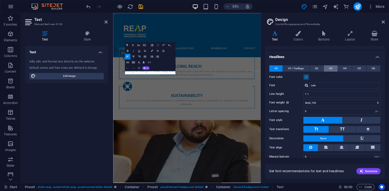
click at [333, 69] on button "H3" at bounding box center [331, 68] width 14 height 6
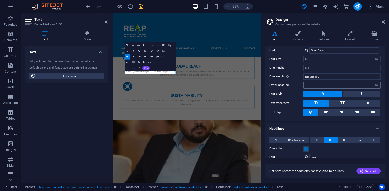
scroll to position [0, 0]
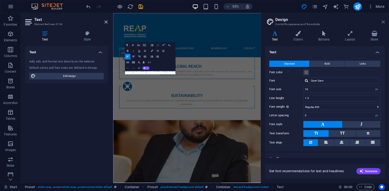
click at [382, 21] on icon at bounding box center [382, 22] width 3 height 4
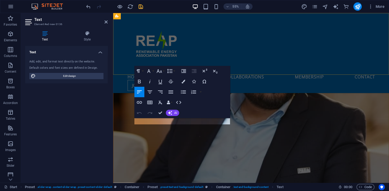
scroll to position [442, 0]
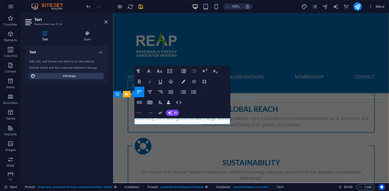
click at [139, 81] on icon "button" at bounding box center [139, 82] width 6 height 6
click at [142, 74] on button "Paragraph Format" at bounding box center [139, 71] width 10 height 10
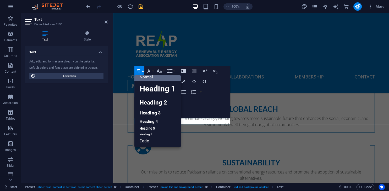
scroll to position [4, 0]
click at [147, 112] on link "Heading 3" at bounding box center [157, 113] width 46 height 9
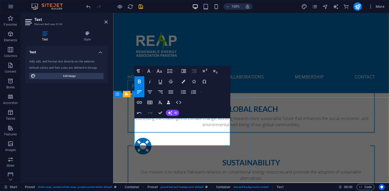
drag, startPoint x: 206, startPoint y: 137, endPoint x: 131, endPoint y: 123, distance: 77.1
click at [141, 71] on icon "button" at bounding box center [138, 71] width 6 height 6
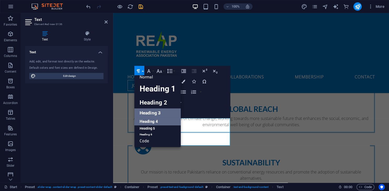
click at [152, 122] on link "Heading 4" at bounding box center [157, 122] width 46 height 8
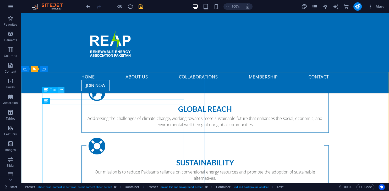
click at [59, 90] on button at bounding box center [61, 90] width 6 height 6
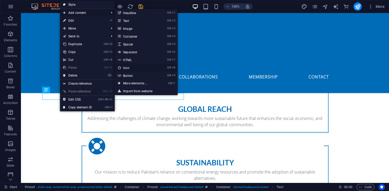
click at [130, 69] on link "Ctrl 8 Icon" at bounding box center [136, 68] width 43 height 8
select select "xMidYMid"
select select "px"
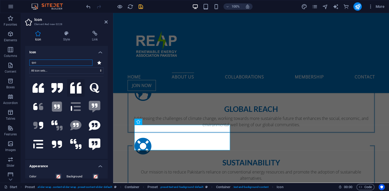
type input "quo"
click at [85, 94] on button at bounding box center [76, 88] width 18 height 18
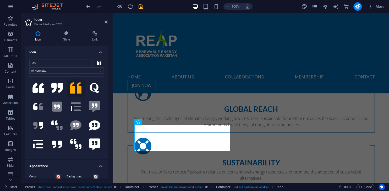
click at [79, 92] on icon at bounding box center [76, 88] width 12 height 12
click at [60, 88] on icon at bounding box center [57, 88] width 12 height 10
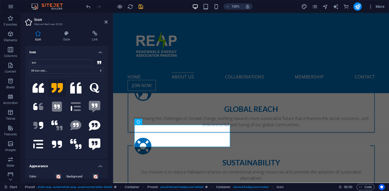
click at [98, 54] on h4 "Icon" at bounding box center [66, 50] width 82 height 9
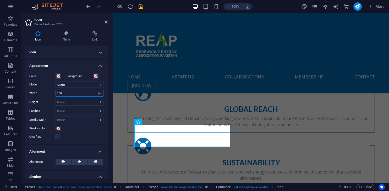
click at [75, 95] on input "100" at bounding box center [79, 93] width 47 height 6
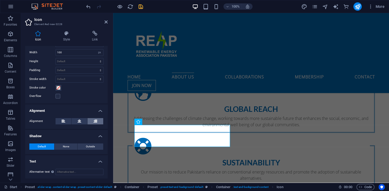
click at [96, 119] on icon at bounding box center [95, 121] width 4 height 6
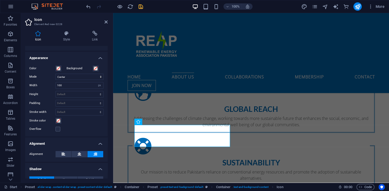
scroll to position [0, 0]
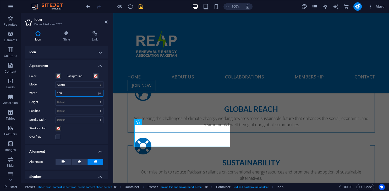
drag, startPoint x: 68, startPoint y: 94, endPoint x: 45, endPoint y: 93, distance: 22.5
click at [56, 93] on input "100" at bounding box center [79, 93] width 47 height 6
type input "20"
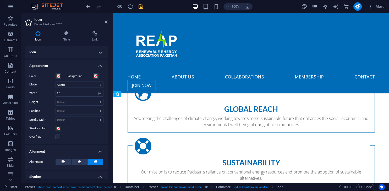
drag, startPoint x: 204, startPoint y: 127, endPoint x: 204, endPoint y: 121, distance: 6.1
click at [113, 13] on figure at bounding box center [113, 13] width 0 height 0
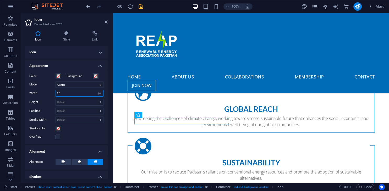
click at [62, 95] on input "20" at bounding box center [79, 93] width 47 height 6
drag, startPoint x: 73, startPoint y: 94, endPoint x: 66, endPoint y: 93, distance: 7.1
click at [66, 93] on input "20" at bounding box center [79, 93] width 47 height 6
select select "px"
click option "px" at bounding box center [0, 0] width 0 height 0
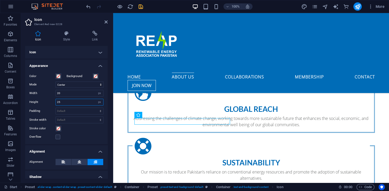
click at [67, 102] on input "25" at bounding box center [79, 102] width 47 height 6
type input "50"
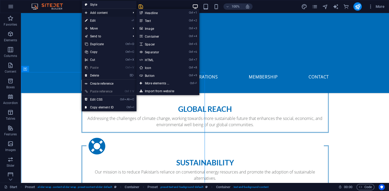
click at [120, 14] on span "Add content" at bounding box center [105, 13] width 47 height 8
click at [148, 69] on link "Ctrl 8 Icon" at bounding box center [157, 68] width 43 height 8
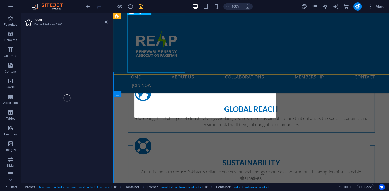
select select "xMidYMid"
select select "px"
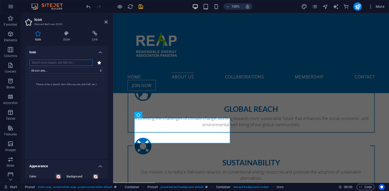
click at [41, 61] on input "search" at bounding box center [60, 63] width 63 height 6
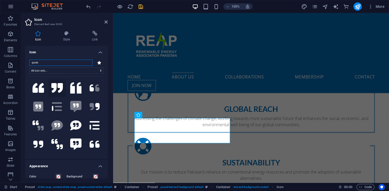
type input "quote"
click at [62, 90] on icon at bounding box center [57, 88] width 12 height 10
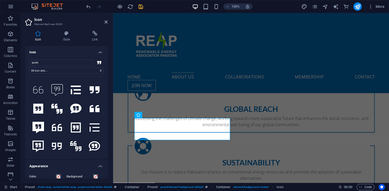
scroll to position [245, 0]
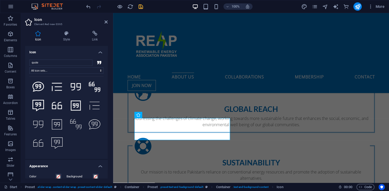
click at [102, 53] on h4 "Icon" at bounding box center [66, 50] width 82 height 9
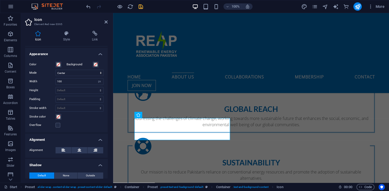
scroll to position [24, 0]
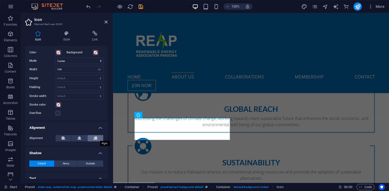
click at [96, 139] on icon at bounding box center [95, 138] width 4 height 6
drag, startPoint x: 74, startPoint y: 69, endPoint x: 47, endPoint y: 69, distance: 26.7
click at [56, 69] on input "100" at bounding box center [79, 69] width 47 height 6
type input "50"
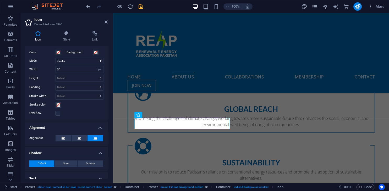
click at [107, 25] on header "Icon Element #ed-new-3365" at bounding box center [66, 20] width 82 height 14
click at [107, 23] on icon at bounding box center [105, 22] width 3 height 4
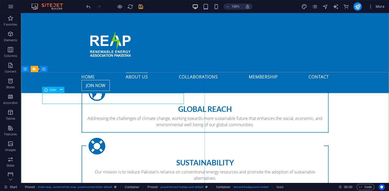
select select "xMidYMid"
select select "px"
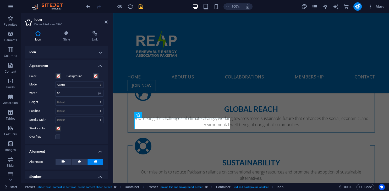
click at [85, 54] on h4 "Icon" at bounding box center [66, 52] width 82 height 13
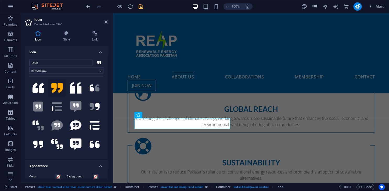
scroll to position [245, 0]
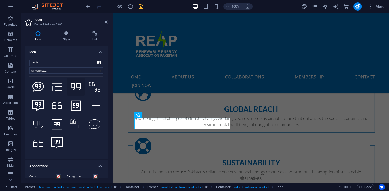
click at [77, 89] on icon at bounding box center [76, 87] width 10 height 12
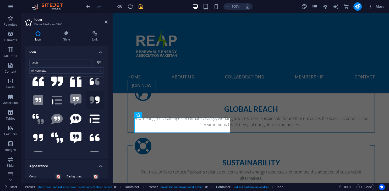
scroll to position [0, 0]
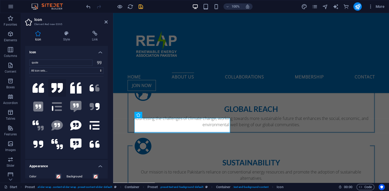
click at [54, 88] on icon at bounding box center [57, 88] width 12 height 10
click at [96, 52] on h4 "Icon" at bounding box center [66, 50] width 82 height 9
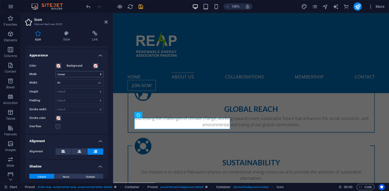
scroll to position [24, 0]
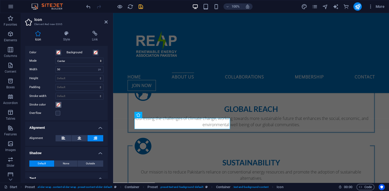
click at [58, 104] on span at bounding box center [58, 105] width 4 height 4
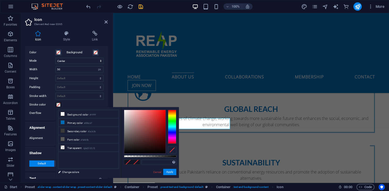
click at [59, 104] on span at bounding box center [58, 105] width 4 height 4
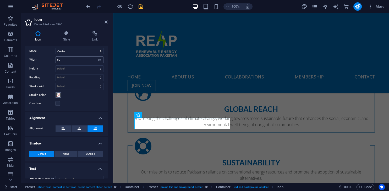
scroll to position [41, 0]
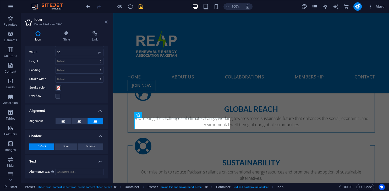
click at [106, 24] on icon at bounding box center [105, 22] width 3 height 4
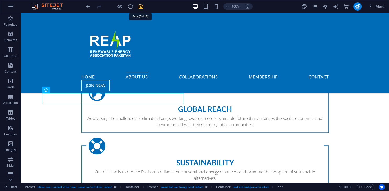
click at [142, 7] on icon "save" at bounding box center [141, 7] width 6 height 6
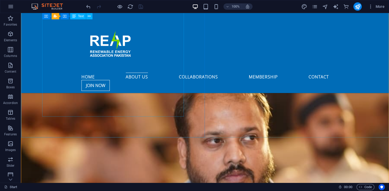
scroll to position [525, 0]
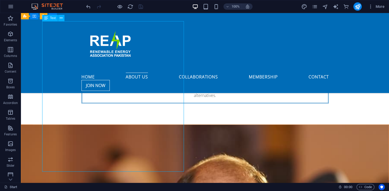
scroll to position [550, 0]
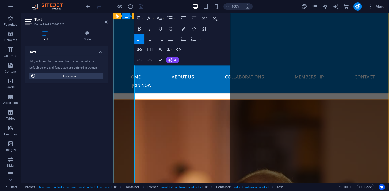
drag, startPoint x: 136, startPoint y: 121, endPoint x: 216, endPoint y: 182, distance: 100.3
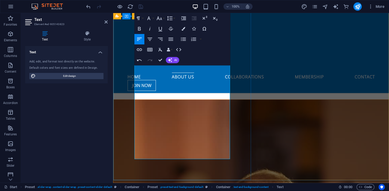
drag, startPoint x: 179, startPoint y: 140, endPoint x: 113, endPoint y: 121, distance: 68.1
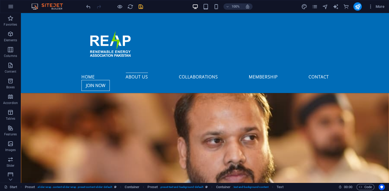
scroll to position [663, 0]
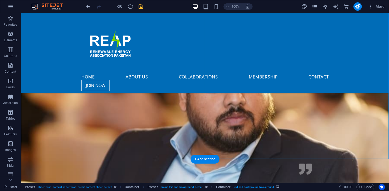
scroll to position [714, 0]
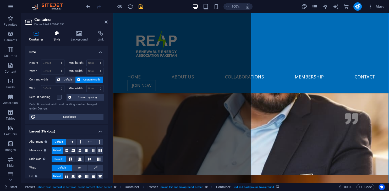
click at [62, 37] on h4 "Style" at bounding box center [57, 36] width 17 height 11
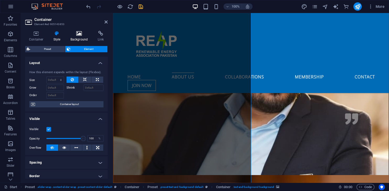
click at [79, 37] on h4 "Background" at bounding box center [79, 36] width 27 height 11
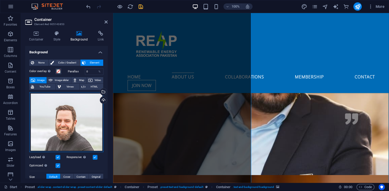
click at [66, 117] on div "Drag files here, click to choose files or select files from Files or our free s…" at bounding box center [66, 122] width 74 height 60
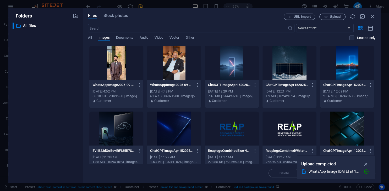
scroll to position [859, 0]
click at [367, 165] on icon "button" at bounding box center [366, 165] width 6 height 6
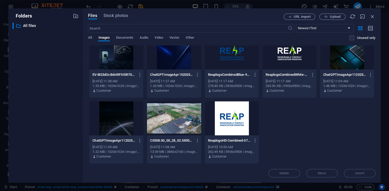
click at [324, 140] on div "WhatsAppImage2025-09-04at16.02.56_665d23e9-zjtBkjt9bAqcV0Yt9WTgjA.jpg WhatsAppI…" at bounding box center [231, 66] width 287 height 195
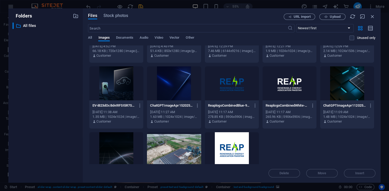
scroll to position [4, 0]
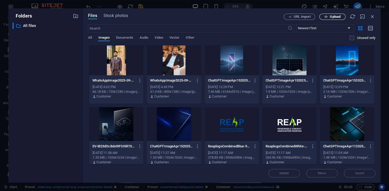
click at [328, 18] on span "Upload" at bounding box center [331, 16] width 21 height 3
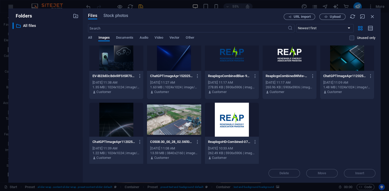
scroll to position [76, 0]
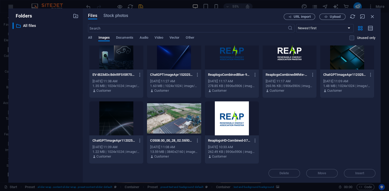
click at [305, 150] on div "WhatsAppImage2025-09-04at16.02.56_665d23e9-zjtBkjt9bAqcV0Yt9WTgjA.jpg WhatsAppI…" at bounding box center [231, 66] width 287 height 195
click at [319, 174] on div "Delete Move Insert" at bounding box center [231, 171] width 287 height 14
click at [324, 146] on div "WhatsAppImage2025-09-04at16.02.56_665d23e9-zjtBkjt9bAqcV0Yt9WTgjA.jpg WhatsAppI…" at bounding box center [231, 66] width 287 height 195
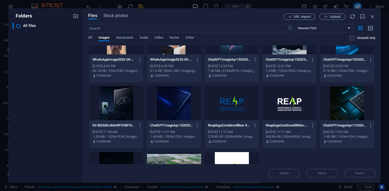
scroll to position [0, 0]
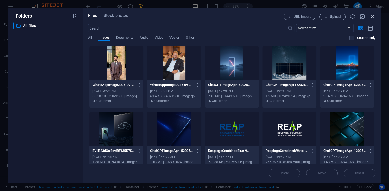
click at [371, 15] on icon "button" at bounding box center [372, 17] width 6 height 6
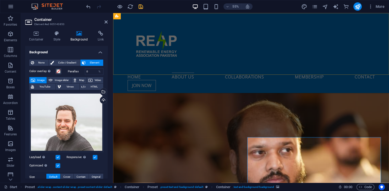
scroll to position [714, 0]
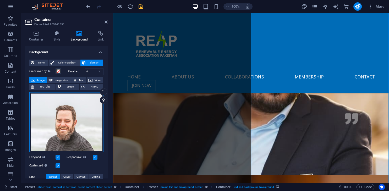
click at [69, 127] on div "Drag files here, click to choose files or select files from Files or our free s…" at bounding box center [66, 122] width 74 height 60
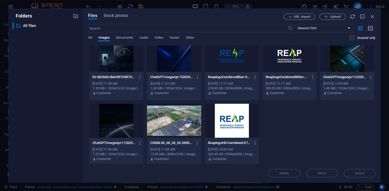
scroll to position [76, 0]
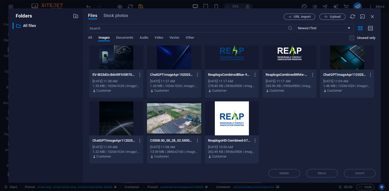
click at [290, 124] on div "WhatsAppImage2025-09-04at16.02.56_665d23e9-zjtBkjt9bAqcV0Yt9WTgjA.jpg WhatsAppI…" at bounding box center [231, 66] width 287 height 195
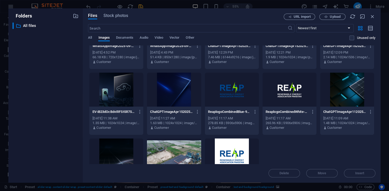
scroll to position [0, 0]
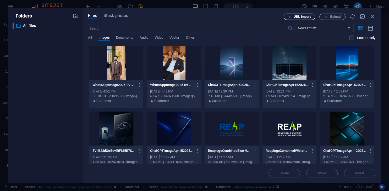
click at [310, 18] on span "URL import" at bounding box center [301, 16] width 17 height 3
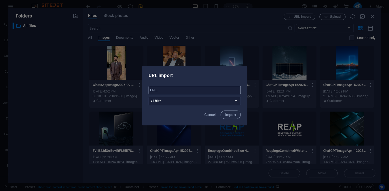
click at [186, 91] on input "text" at bounding box center [194, 90] width 92 height 8
paste input "[URL][DOMAIN_NAME]"
type input "[URL][DOMAIN_NAME]"
click at [235, 115] on span "Import" at bounding box center [231, 115] width 12 height 4
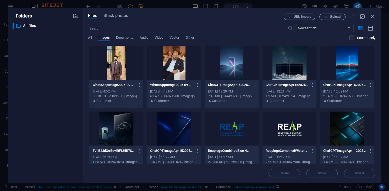
scroll to position [0, 0]
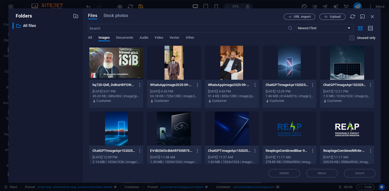
click at [119, 64] on div at bounding box center [116, 63] width 54 height 34
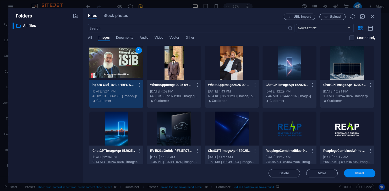
drag, startPoint x: 352, startPoint y: 173, endPoint x: 239, endPoint y: 160, distance: 113.9
click at [352, 173] on span "Insert" at bounding box center [359, 173] width 27 height 3
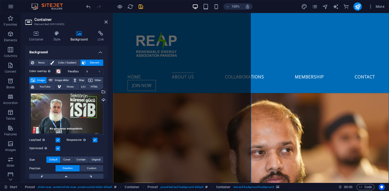
scroll to position [714, 0]
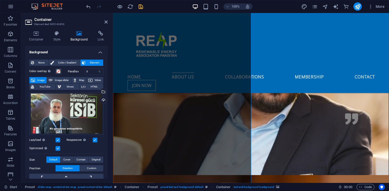
click at [55, 149] on label "Optimized Images are compressed to improve page speed." at bounding box center [42, 149] width 26 height 6
click at [0, 0] on input "Optimized Images are compressed to improve page speed." at bounding box center [0, 0] width 0 height 0
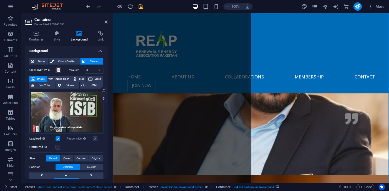
scroll to position [0, 0]
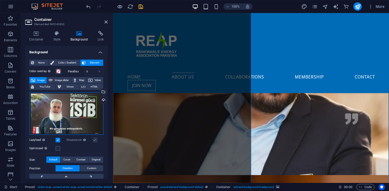
click at [73, 111] on div "Drag files here, click to choose files or select files from Files or our free s…" at bounding box center [66, 113] width 74 height 43
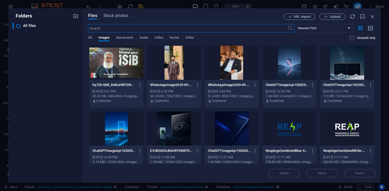
scroll to position [859, 0]
click at [372, 15] on icon "button" at bounding box center [372, 17] width 6 height 6
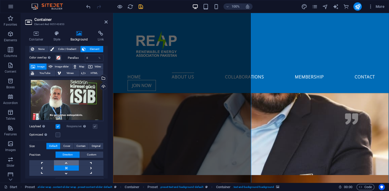
scroll to position [13, 0]
click at [66, 146] on span "Cover" at bounding box center [66, 146] width 7 height 6
click at [81, 146] on span "Contain" at bounding box center [80, 146] width 9 height 6
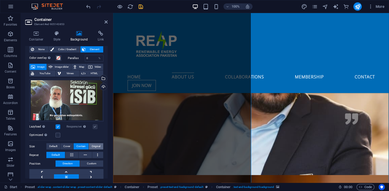
click at [92, 146] on span "Original" at bounding box center [96, 146] width 9 height 6
click at [67, 148] on span "Cover" at bounding box center [66, 146] width 7 height 6
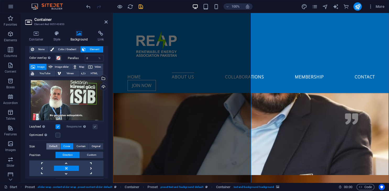
click at [58, 147] on button "Default" at bounding box center [53, 146] width 14 height 6
click at [95, 146] on span "Original" at bounding box center [96, 146] width 9 height 6
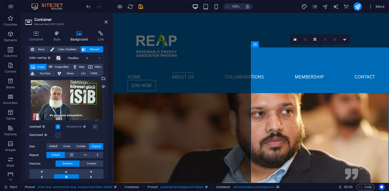
scroll to position [741, 0]
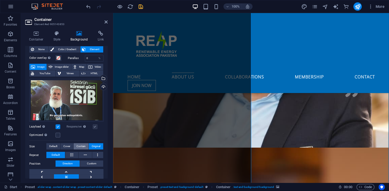
click at [79, 146] on span "Contain" at bounding box center [80, 146] width 9 height 6
click at [72, 147] on button "Cover" at bounding box center [66, 146] width 13 height 6
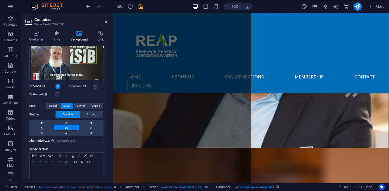
scroll to position [61, 0]
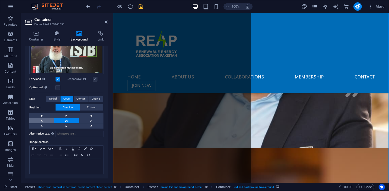
click at [40, 120] on link at bounding box center [41, 120] width 25 height 5
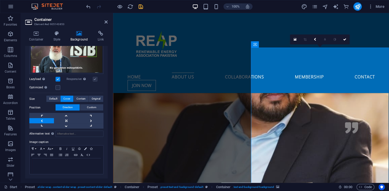
scroll to position [658, 0]
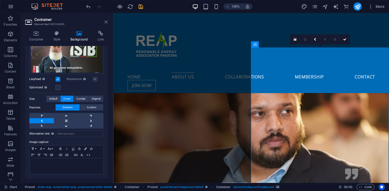
click at [107, 22] on icon at bounding box center [105, 22] width 3 height 4
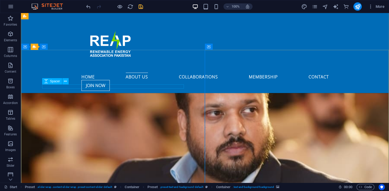
scroll to position [580, 0]
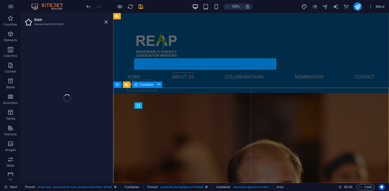
scroll to position [618, 0]
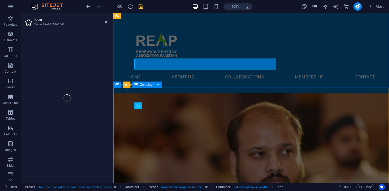
select select "xMidYMid"
select select "px"
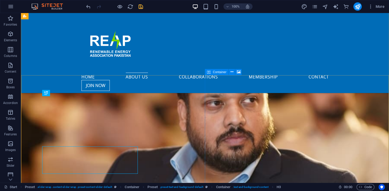
scroll to position [580, 0]
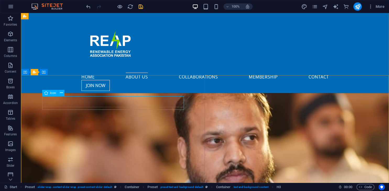
click at [52, 92] on span "Icon" at bounding box center [53, 93] width 6 height 3
click at [52, 93] on span "Icon" at bounding box center [53, 93] width 6 height 3
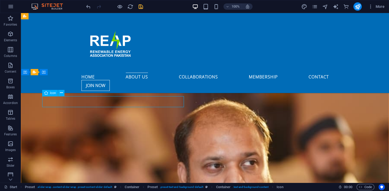
select select "xMidYMid"
select select "px"
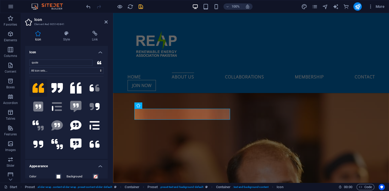
scroll to position [618, 0]
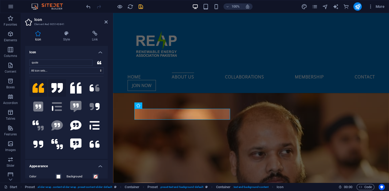
click at [63, 88] on button at bounding box center [57, 88] width 18 height 18
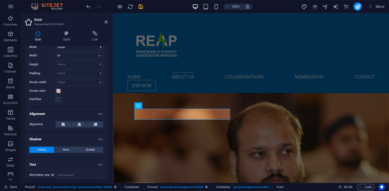
scroll to position [141, 0]
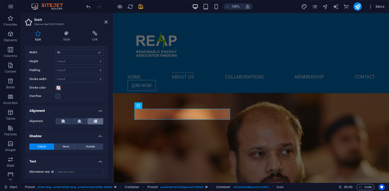
click at [97, 123] on button at bounding box center [95, 121] width 16 height 6
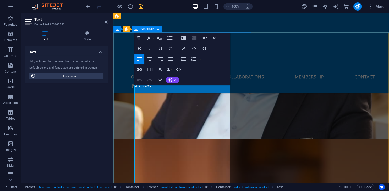
scroll to position [756, 0]
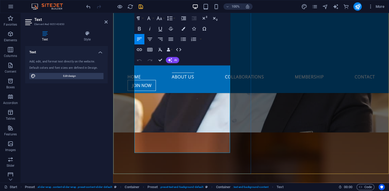
drag, startPoint x: 197, startPoint y: 133, endPoint x: 120, endPoint y: 53, distance: 111.5
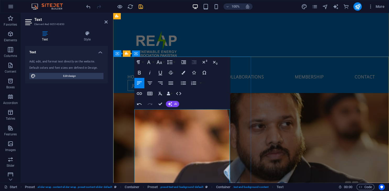
scroll to position [701, 0]
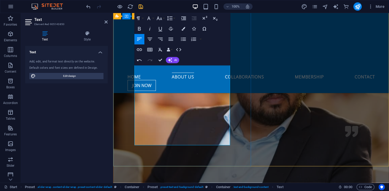
drag, startPoint x: 213, startPoint y: 123, endPoint x: 113, endPoint y: 66, distance: 114.3
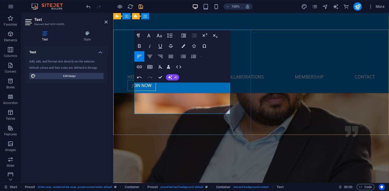
scroll to position [646, 0]
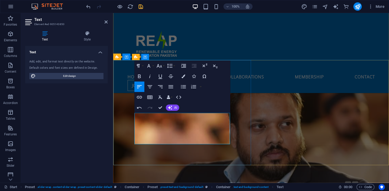
drag, startPoint x: 135, startPoint y: 116, endPoint x: 261, endPoint y: 132, distance: 127.7
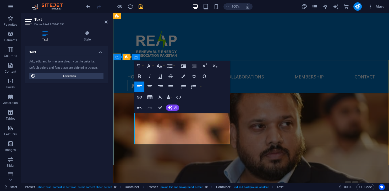
drag, startPoint x: 229, startPoint y: 123, endPoint x: 134, endPoint y: 116, distance: 95.3
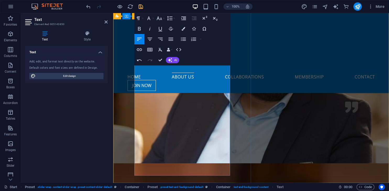
scroll to position [729, 0]
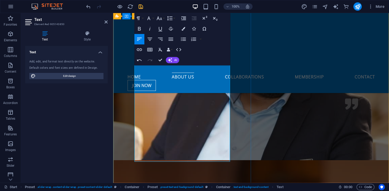
drag, startPoint x: 164, startPoint y: 152, endPoint x: 132, endPoint y: 152, distance: 31.9
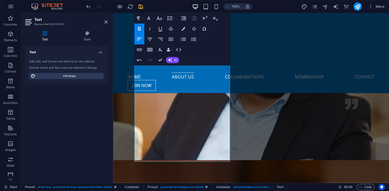
click at [108, 153] on div "Text Style Text Add, edit, and format text directly on the website. Default col…" at bounding box center [66, 105] width 91 height 156
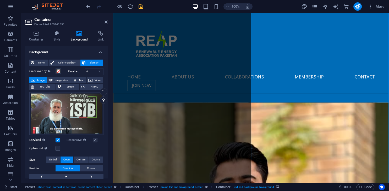
scroll to position [1143, 0]
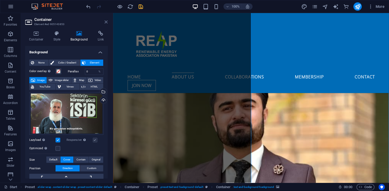
click at [107, 23] on icon at bounding box center [105, 22] width 3 height 4
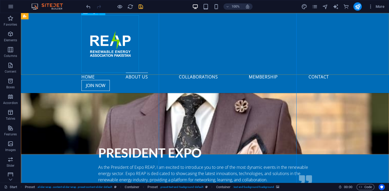
scroll to position [973, 0]
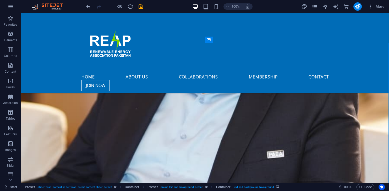
scroll to position [613, 0]
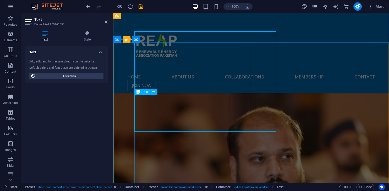
scroll to position [663, 0]
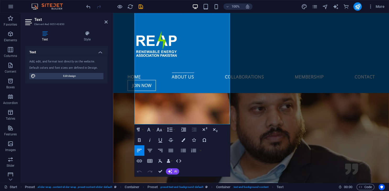
scroll to position [774, 0]
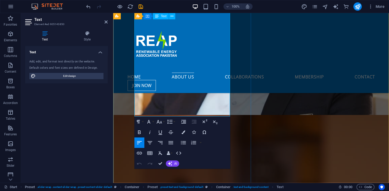
drag, startPoint x: 181, startPoint y: 176, endPoint x: 274, endPoint y: 176, distance: 92.7
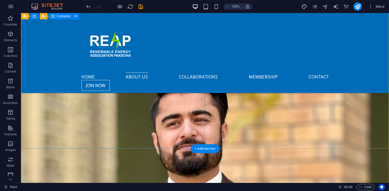
scroll to position [1042, 0]
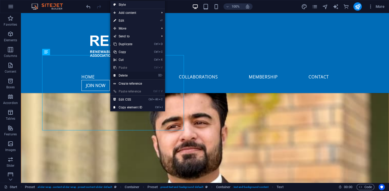
click at [128, 76] on link "⌦ Delete" at bounding box center [127, 76] width 35 height 8
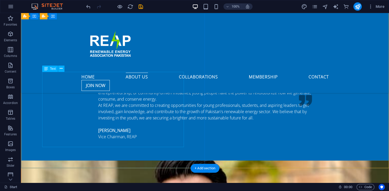
scroll to position [876, 0]
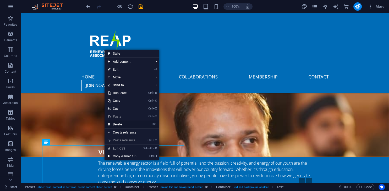
click at [119, 125] on link "⌦ Delete" at bounding box center [121, 125] width 35 height 8
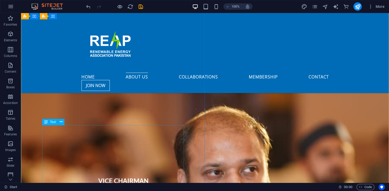
scroll to position [820, 0]
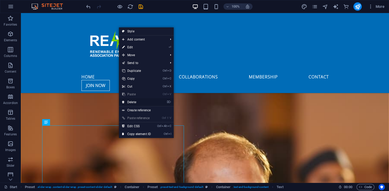
drag, startPoint x: 132, startPoint y: 103, endPoint x: 111, endPoint y: 98, distance: 21.2
click at [132, 103] on link "⌦ Delete" at bounding box center [136, 102] width 35 height 8
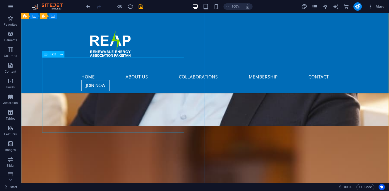
scroll to position [765, 0]
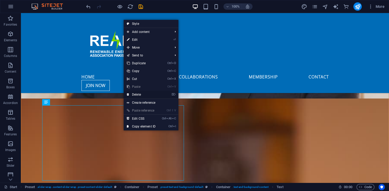
click at [136, 94] on link "⌦ Delete" at bounding box center [141, 95] width 35 height 8
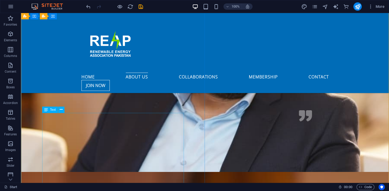
scroll to position [682, 0]
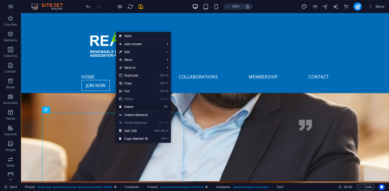
click at [133, 106] on link "⌦ Delete" at bounding box center [133, 107] width 35 height 8
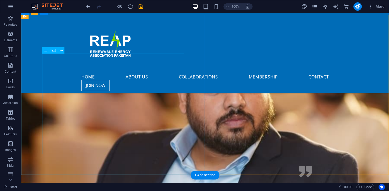
scroll to position [654, 0]
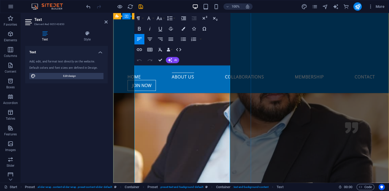
scroll to position [788, 0]
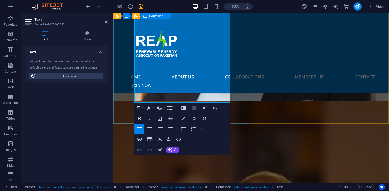
drag, startPoint x: 161, startPoint y: 93, endPoint x: 130, endPoint y: 93, distance: 30.4
drag, startPoint x: 143, startPoint y: 99, endPoint x: 120, endPoint y: 99, distance: 22.5
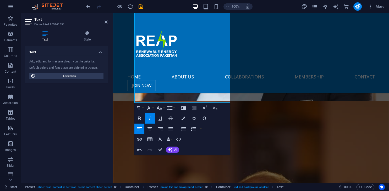
click at [151, 120] on icon "button" at bounding box center [150, 118] width 6 height 6
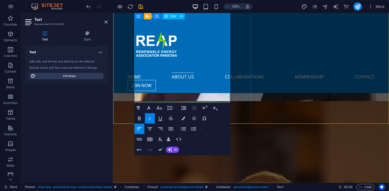
drag, startPoint x: 179, startPoint y: 98, endPoint x: 280, endPoint y: 116, distance: 102.4
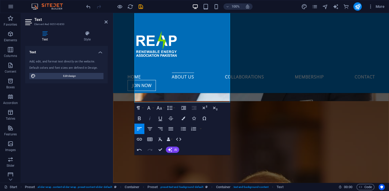
click at [148, 120] on icon "button" at bounding box center [150, 118] width 6 height 6
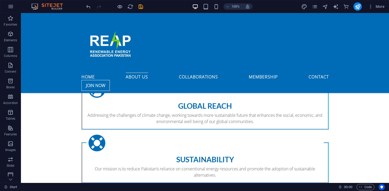
scroll to position [392, 0]
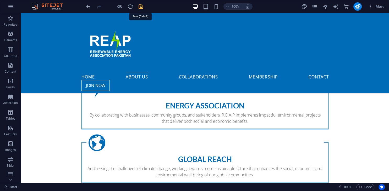
drag, startPoint x: 141, startPoint y: 7, endPoint x: 125, endPoint y: 9, distance: 16.6
click at [141, 7] on icon "save" at bounding box center [141, 7] width 6 height 6
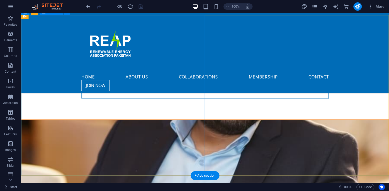
scroll to position [641, 0]
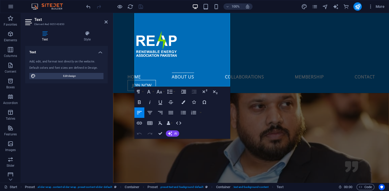
scroll to position [804, 0]
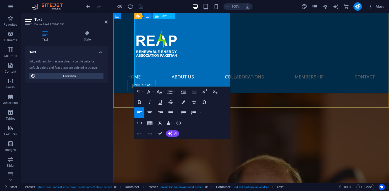
drag, startPoint x: 167, startPoint y: 84, endPoint x: 160, endPoint y: 86, distance: 7.0
drag, startPoint x: 155, startPoint y: 84, endPoint x: 137, endPoint y: 85, distance: 17.9
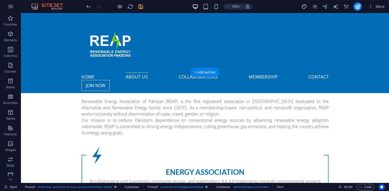
scroll to position [215, 0]
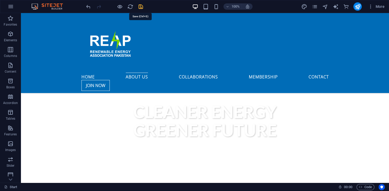
click at [138, 6] on icon "save" at bounding box center [141, 7] width 6 height 6
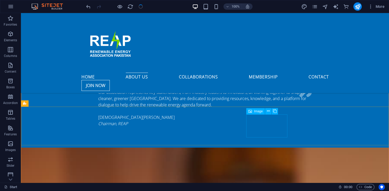
scroll to position [685, 0]
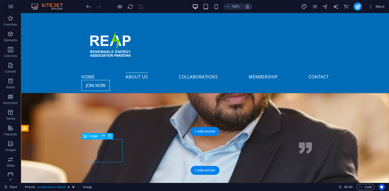
scroll to position [749, 0]
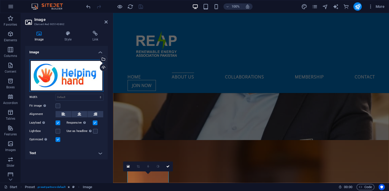
click at [74, 74] on div "Drag files here, click to choose files or select files from Files or our free s…" at bounding box center [66, 76] width 74 height 32
click at [74, 74] on body "reap.pk Start Favorites Elements Columns Content Boxes Accordion Tables Feature…" at bounding box center [194, 95] width 389 height 191
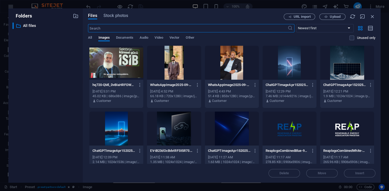
scroll to position [894, 0]
click at [330, 14] on button "Upload" at bounding box center [332, 17] width 26 height 6
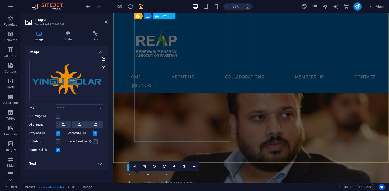
scroll to position [749, 0]
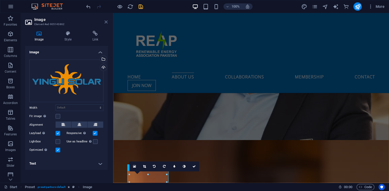
drag, startPoint x: 106, startPoint y: 22, endPoint x: 162, endPoint y: 76, distance: 77.0
click at [106, 22] on icon at bounding box center [105, 22] width 3 height 4
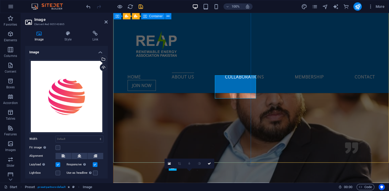
scroll to position [749, 0]
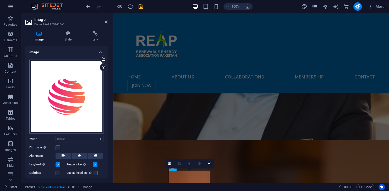
click at [56, 70] on div "Drag files here, click to choose files or select files from Files or our free s…" at bounding box center [66, 97] width 74 height 74
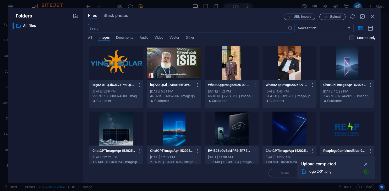
scroll to position [894, 0]
click at [328, 18] on span "Upload" at bounding box center [331, 16] width 21 height 3
click at [335, 15] on span "Upload" at bounding box center [335, 16] width 11 height 3
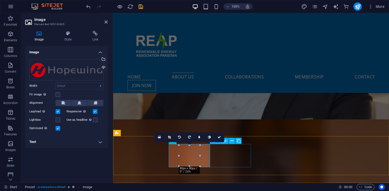
scroll to position [776, 0]
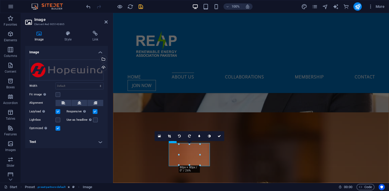
click at [58, 128] on label at bounding box center [58, 128] width 5 height 5
click at [0, 0] on input "Optimized Images are compressed to improve page speed." at bounding box center [0, 0] width 0 height 0
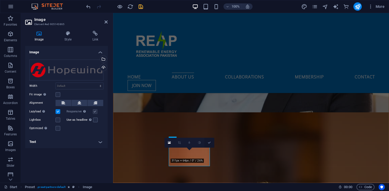
click at [211, 143] on link at bounding box center [209, 143] width 10 height 10
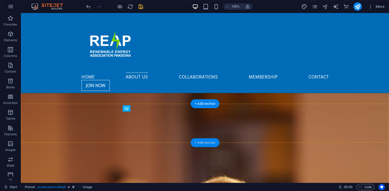
scroll to position [712, 0]
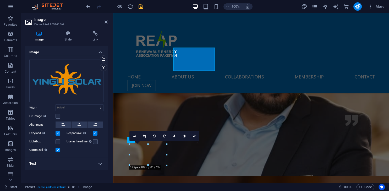
scroll to position [776, 0]
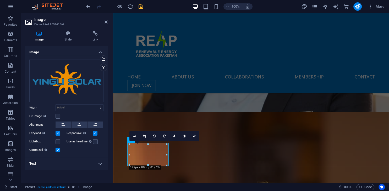
click at [56, 149] on label at bounding box center [58, 150] width 5 height 5
click at [0, 0] on input "Optimized Images are compressed to improve page speed." at bounding box center [0, 0] width 0 height 0
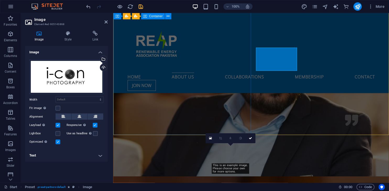
scroll to position [776, 0]
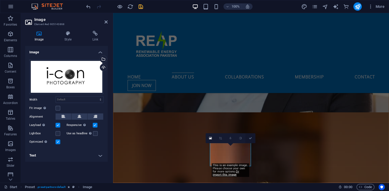
drag, startPoint x: 251, startPoint y: 140, endPoint x: 235, endPoint y: 126, distance: 21.1
click at [251, 140] on link at bounding box center [250, 139] width 10 height 10
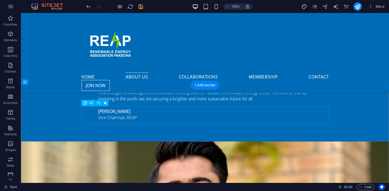
scroll to position [1017, 0]
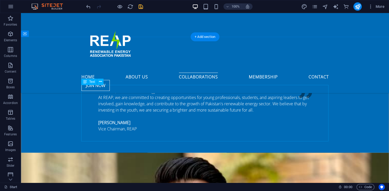
scroll to position [1112, 0]
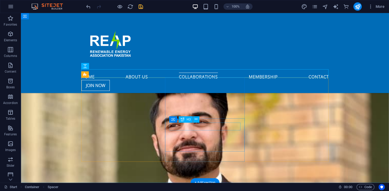
scroll to position [1072, 0]
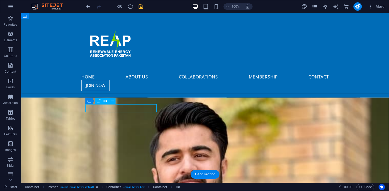
scroll to position [1167, 0]
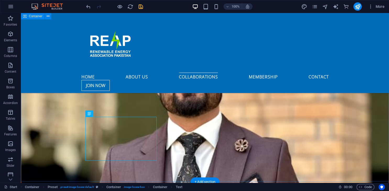
scroll to position [1044, 0]
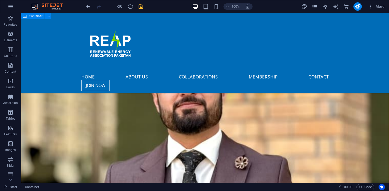
scroll to position [1099, 0]
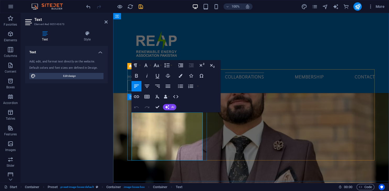
drag, startPoint x: 158, startPoint y: 147, endPoint x: 162, endPoint y: 135, distance: 13.2
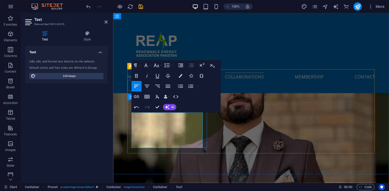
drag, startPoint x: 164, startPoint y: 140, endPoint x: 160, endPoint y: 137, distance: 4.5
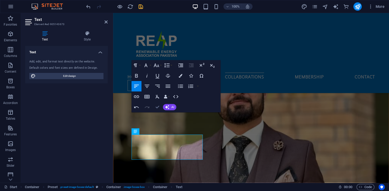
drag, startPoint x: 157, startPoint y: 106, endPoint x: 147, endPoint y: 107, distance: 9.7
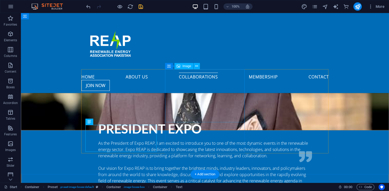
scroll to position [1072, 0]
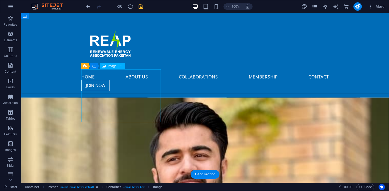
select select "%"
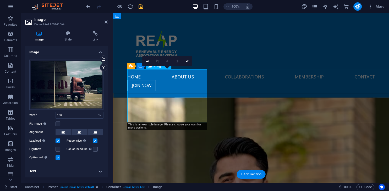
scroll to position [1167, 0]
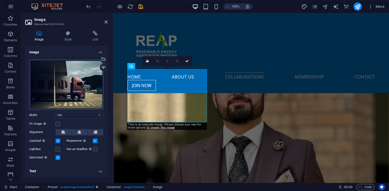
click at [70, 77] on div "Drag files here, click to choose files or select files from Files or our free s…" at bounding box center [66, 85] width 74 height 50
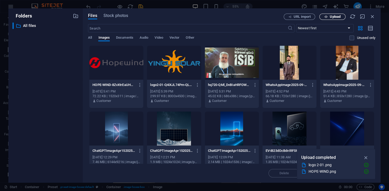
click at [330, 19] on button "Upload" at bounding box center [332, 17] width 26 height 6
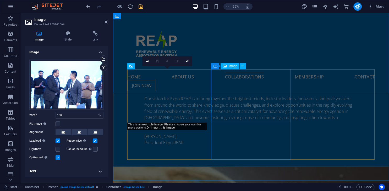
scroll to position [1167, 0]
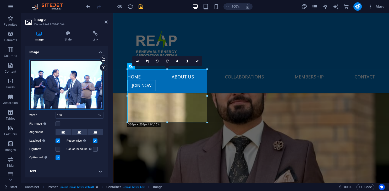
click at [80, 92] on div "Drag files here, click to choose files or select files from Files or our free s…" at bounding box center [66, 85] width 74 height 50
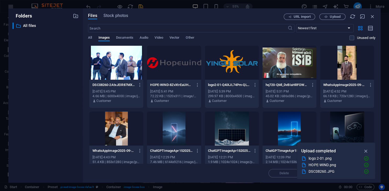
scroll to position [1312, 0]
click at [138, 87] on icon "button" at bounding box center [139, 85] width 5 height 5
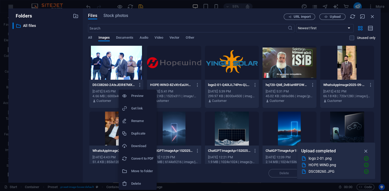
click at [136, 180] on li "Delete" at bounding box center [138, 184] width 38 height 13
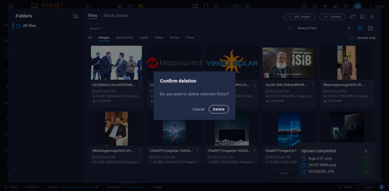
click at [221, 111] on span "Delete" at bounding box center [219, 109] width 12 height 4
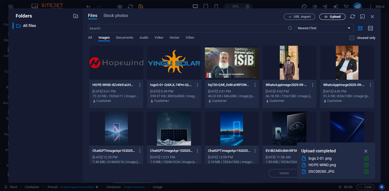
click at [334, 14] on button "Upload" at bounding box center [332, 17] width 26 height 6
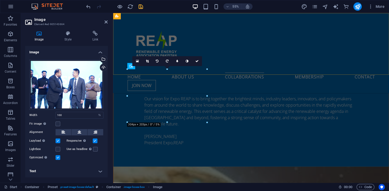
scroll to position [1167, 0]
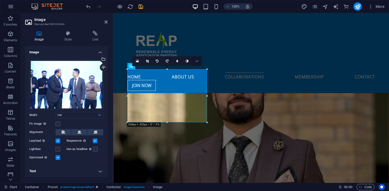
click at [200, 62] on link at bounding box center [197, 61] width 10 height 10
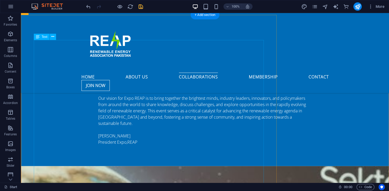
scroll to position [1127, 0]
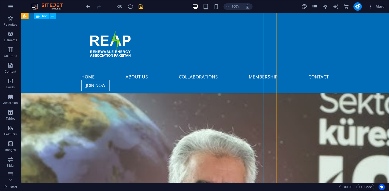
scroll to position [1321, 0]
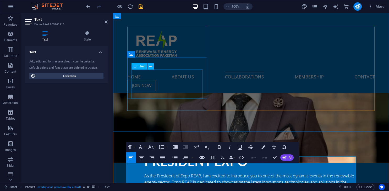
scroll to position [1265, 0]
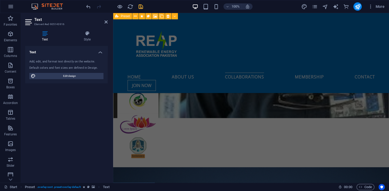
drag, startPoint x: 127, startPoint y: 111, endPoint x: 254, endPoint y: 105, distance: 127.1
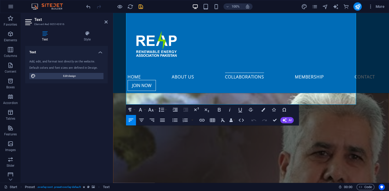
scroll to position [1427, 0]
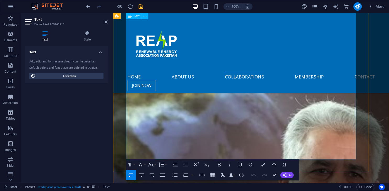
drag, startPoint x: 260, startPoint y: 156, endPoint x: 135, endPoint y: 95, distance: 139.3
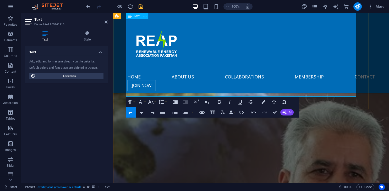
drag, startPoint x: 230, startPoint y: 87, endPoint x: 153, endPoint y: 76, distance: 77.3
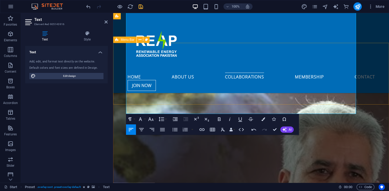
scroll to position [1344, 0]
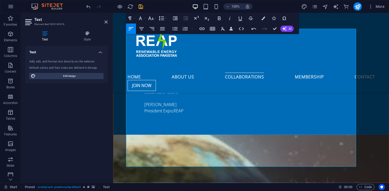
drag, startPoint x: 154, startPoint y: 159, endPoint x: 124, endPoint y: 75, distance: 89.1
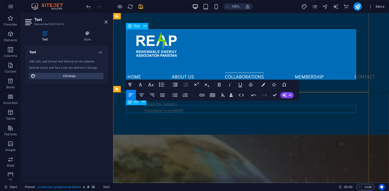
scroll to position [1261, 0]
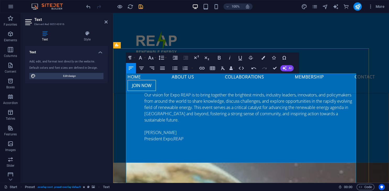
scroll to position [1317, 0]
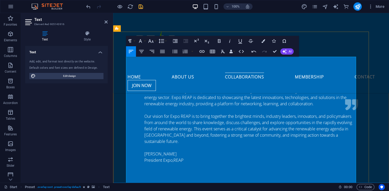
scroll to position [1289, 0]
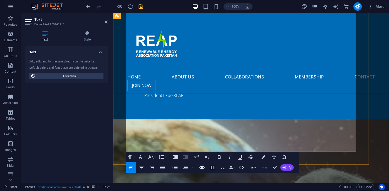
scroll to position [1372, 0]
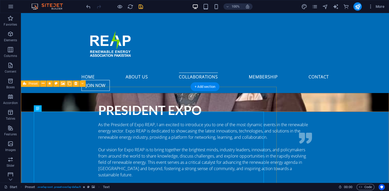
scroll to position [1166, 0]
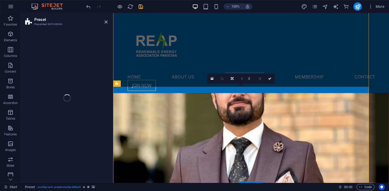
scroll to position [1261, 0]
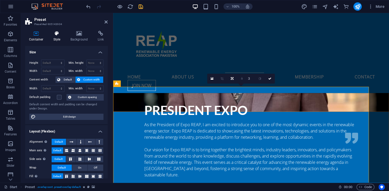
click at [54, 36] on h4 "Style" at bounding box center [57, 36] width 17 height 11
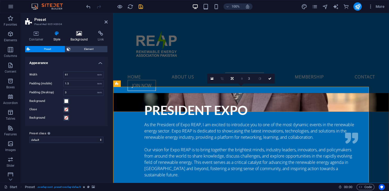
click at [73, 37] on h4 "Background" at bounding box center [79, 36] width 27 height 11
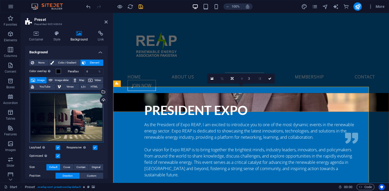
click at [59, 118] on div "Drag files here, click to choose files or select files from Files or our free s…" at bounding box center [66, 117] width 74 height 50
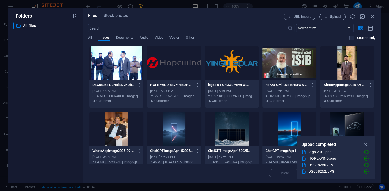
scroll to position [1406, 0]
click at [106, 72] on div at bounding box center [116, 63] width 54 height 34
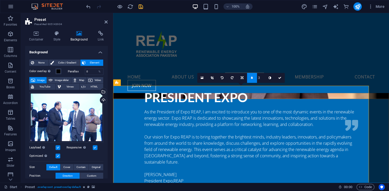
scroll to position [1317, 0]
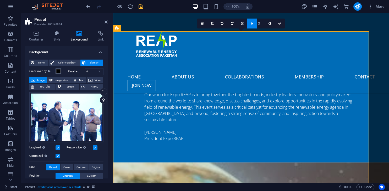
click at [58, 71] on span at bounding box center [58, 71] width 4 height 4
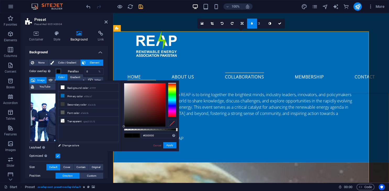
click at [176, 128] on div "#000000 Supported formats #0852ed rgb(8, 82, 237) rgba(8, 82, 237, 90%) hsv(221…" at bounding box center [150, 154] width 58 height 147
click at [171, 146] on button "Apply" at bounding box center [169, 145] width 13 height 6
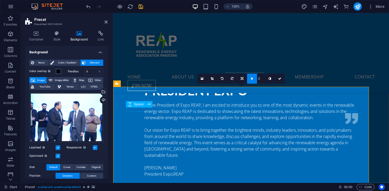
scroll to position [1261, 0]
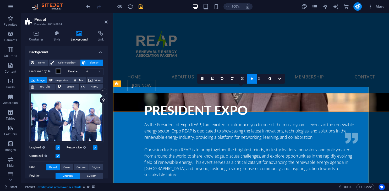
click at [57, 71] on span at bounding box center [58, 71] width 4 height 4
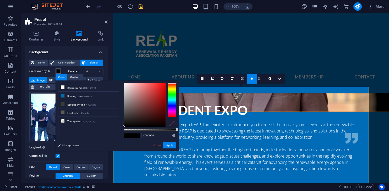
click at [170, 130] on div at bounding box center [150, 130] width 52 height 2
type input "rgba(0, 0, 0, 0.806)"
drag, startPoint x: 170, startPoint y: 129, endPoint x: 166, endPoint y: 129, distance: 3.9
click at [166, 129] on div at bounding box center [166, 130] width 2 height 4
click at [169, 144] on button "Apply" at bounding box center [169, 145] width 13 height 6
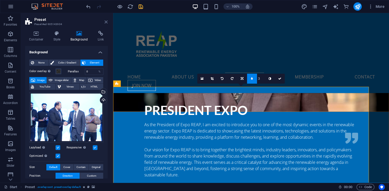
click at [104, 21] on icon at bounding box center [105, 22] width 3 height 4
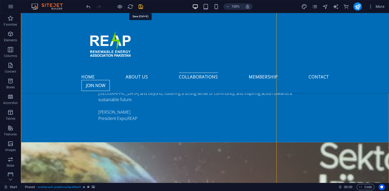
click at [142, 5] on icon "save" at bounding box center [141, 7] width 6 height 6
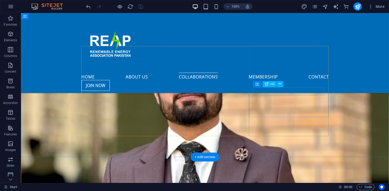
scroll to position [1040, 0]
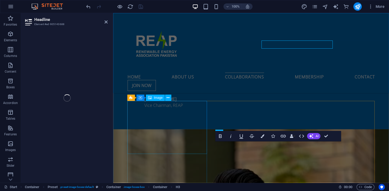
scroll to position [1136, 0]
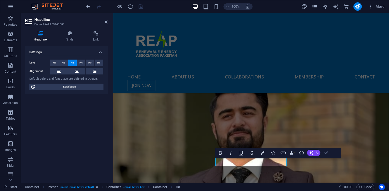
drag, startPoint x: 326, startPoint y: 152, endPoint x: 276, endPoint y: 131, distance: 53.9
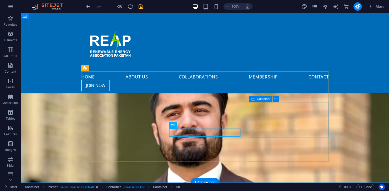
scroll to position [1095, 0]
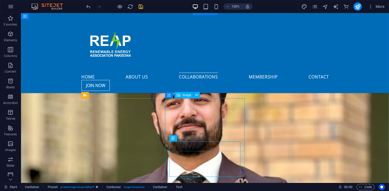
scroll to position [1040, 0]
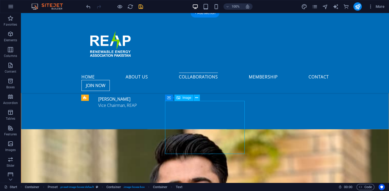
select select "%"
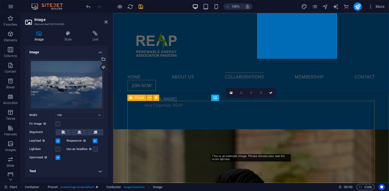
scroll to position [1136, 0]
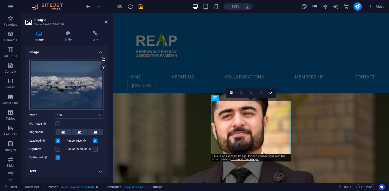
click at [67, 84] on div "Drag files here, click to choose files or select files from Files or our free s…" at bounding box center [66, 85] width 74 height 50
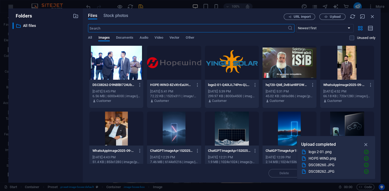
scroll to position [1281, 0]
click at [327, 20] on button "Upload" at bounding box center [332, 17] width 26 height 6
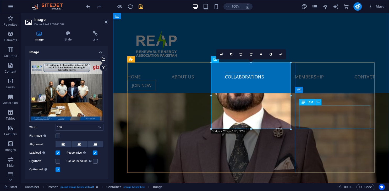
scroll to position [1191, 0]
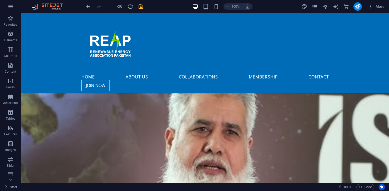
scroll to position [1372, 0]
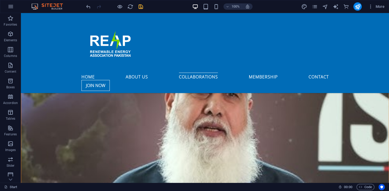
scroll to position [1386, 0]
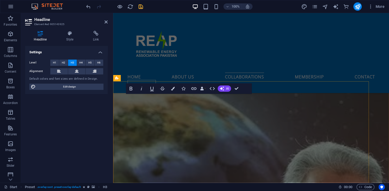
scroll to position [1482, 0]
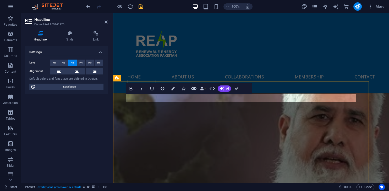
drag, startPoint x: 270, startPoint y: 100, endPoint x: 238, endPoint y: 99, distance: 32.5
drag, startPoint x: 237, startPoint y: 99, endPoint x: 260, endPoint y: 98, distance: 23.1
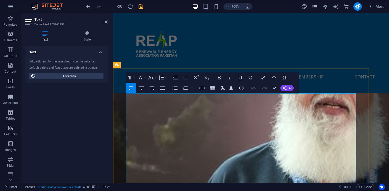
scroll to position [1537, 0]
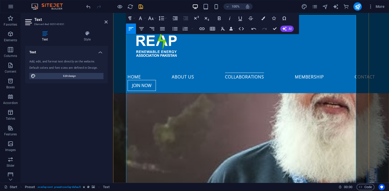
scroll to position [1592, 0]
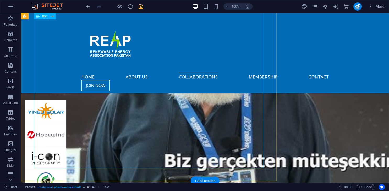
scroll to position [1454, 0]
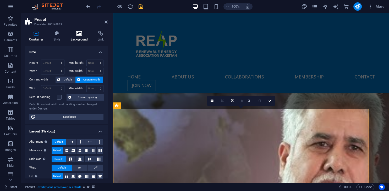
click at [75, 33] on icon at bounding box center [78, 33] width 25 height 5
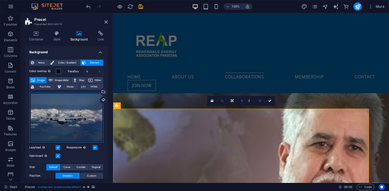
click at [60, 115] on div "Drag files here, click to choose files or select files from Files or our free s…" at bounding box center [66, 117] width 74 height 50
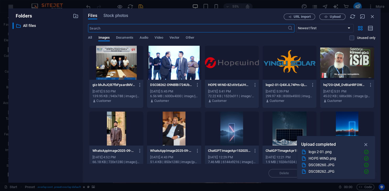
click at [110, 58] on div at bounding box center [116, 63] width 54 height 34
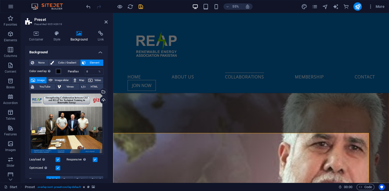
scroll to position [1575, 0]
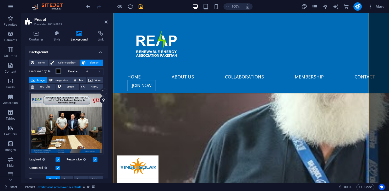
click at [57, 71] on span at bounding box center [58, 71] width 4 height 4
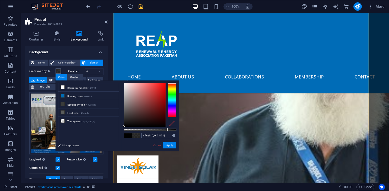
drag, startPoint x: 169, startPoint y: 130, endPoint x: 167, endPoint y: 134, distance: 5.1
click at [167, 130] on div at bounding box center [150, 130] width 52 height 2
type input "rgba(0, 0, 0, 0.816)"
click at [169, 146] on button "Apply" at bounding box center [169, 145] width 13 height 6
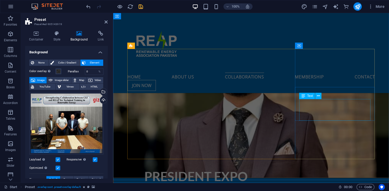
scroll to position [1188, 0]
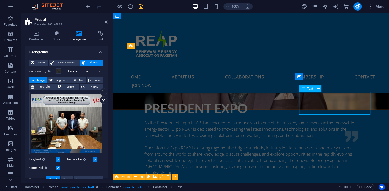
scroll to position [1092, 0]
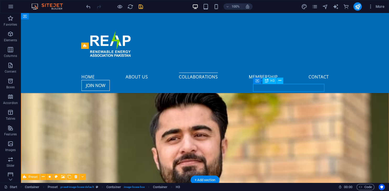
scroll to position [1188, 0]
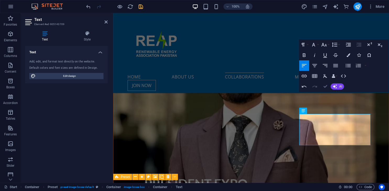
drag, startPoint x: 363, startPoint y: 117, endPoint x: 325, endPoint y: 85, distance: 48.9
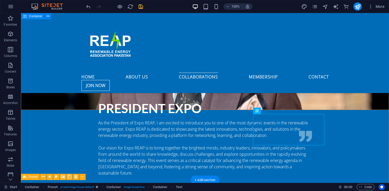
scroll to position [1092, 0]
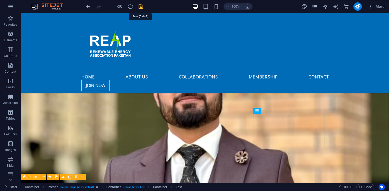
click at [141, 6] on icon "save" at bounding box center [141, 7] width 6 height 6
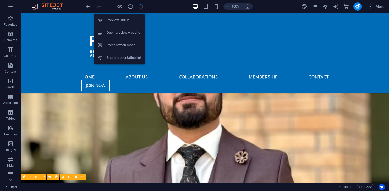
click at [114, 32] on h6 "Open preview website" at bounding box center [124, 33] width 35 height 6
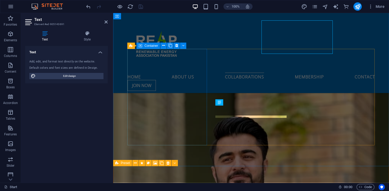
scroll to position [1188, 0]
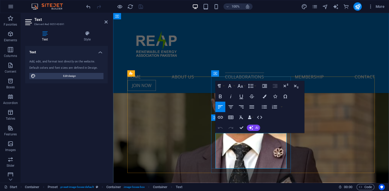
drag, startPoint x: 250, startPoint y: 149, endPoint x: 242, endPoint y: 161, distance: 13.9
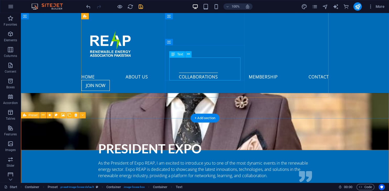
scroll to position [1092, 0]
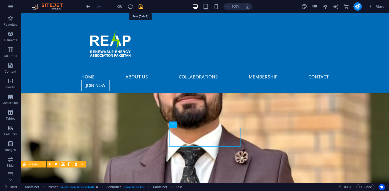
click at [143, 6] on icon "save" at bounding box center [141, 7] width 6 height 6
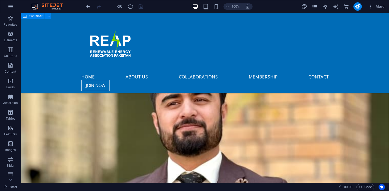
scroll to position [1065, 0]
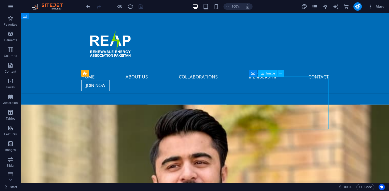
scroll to position [1160, 0]
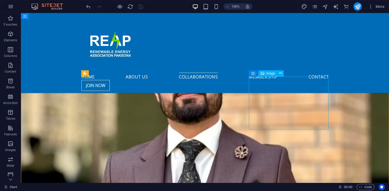
select select "%"
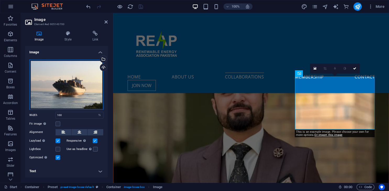
click at [66, 68] on div "Drag files here, click to choose files or select files from Files or our free s…" at bounding box center [66, 85] width 74 height 50
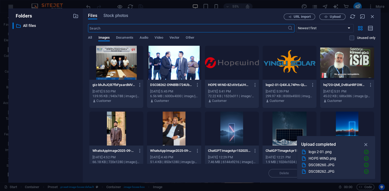
scroll to position [1305, 0]
click at [336, 15] on span "Upload" at bounding box center [335, 16] width 11 height 3
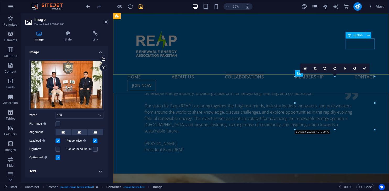
scroll to position [1160, 0]
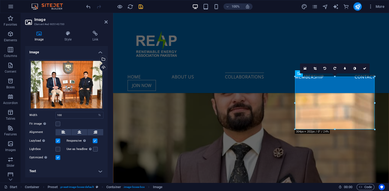
click at [57, 158] on label at bounding box center [58, 158] width 5 height 5
click at [0, 0] on input "Optimized Images are compressed to improve page speed." at bounding box center [0, 0] width 0 height 0
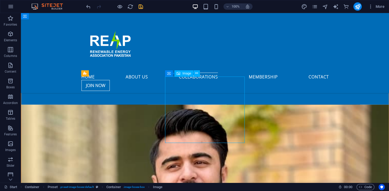
select select "%"
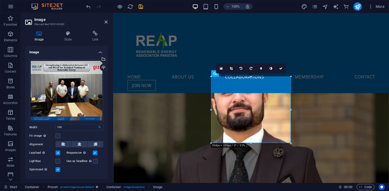
drag, startPoint x: 57, startPoint y: 170, endPoint x: 64, endPoint y: 124, distance: 46.4
click at [57, 170] on label at bounding box center [58, 170] width 5 height 5
click at [0, 0] on input "Optimized Images are compressed to improve page speed." at bounding box center [0, 0] width 0 height 0
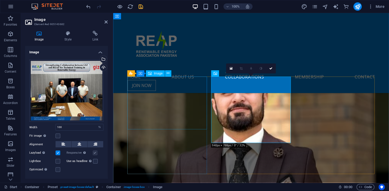
select select "%"
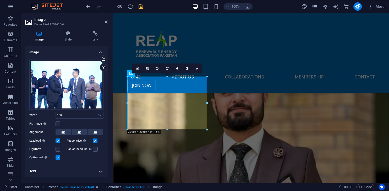
click at [55, 157] on label "Optimized Images are compressed to improve page speed." at bounding box center [42, 158] width 26 height 6
click at [0, 0] on input "Optimized Images are compressed to improve page speed." at bounding box center [0, 0] width 0 height 0
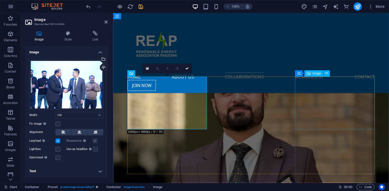
select select "%"
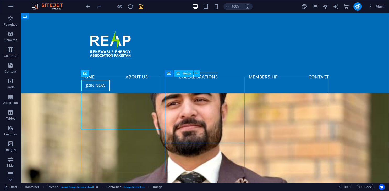
scroll to position [1147, 0]
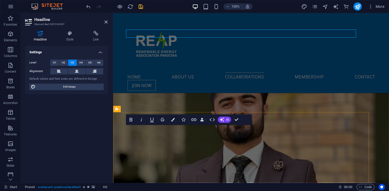
scroll to position [1243, 0]
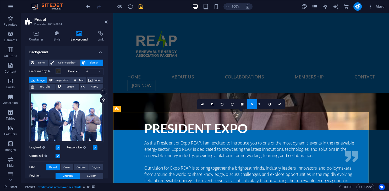
click at [56, 154] on label at bounding box center [58, 156] width 5 height 5
click at [0, 0] on input "Optimized Images are compressed to improve page speed." at bounding box center [0, 0] width 0 height 0
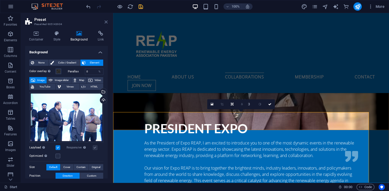
click at [106, 23] on icon at bounding box center [105, 22] width 3 height 4
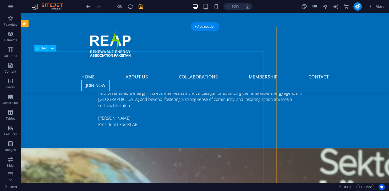
scroll to position [1286, 0]
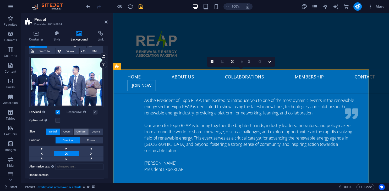
scroll to position [48, 0]
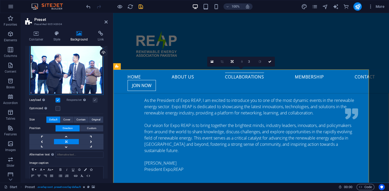
click at [77, 69] on div "Drag files here, click to choose files or select files from Files or our free s…" at bounding box center [66, 70] width 74 height 50
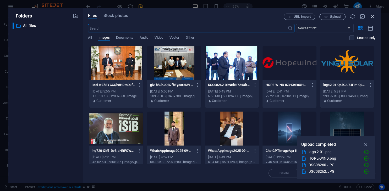
scroll to position [1286, 0]
click at [371, 16] on icon "button" at bounding box center [372, 17] width 6 height 6
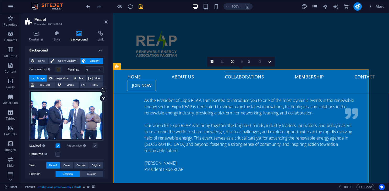
scroll to position [0, 0]
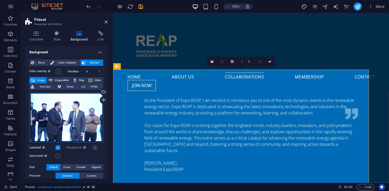
click at [70, 99] on div "Drag files here, click to choose files or select files from Files or our free s…" at bounding box center [66, 117] width 74 height 50
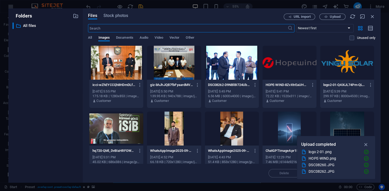
scroll to position [1431, 0]
click at [371, 16] on icon "button" at bounding box center [372, 17] width 6 height 6
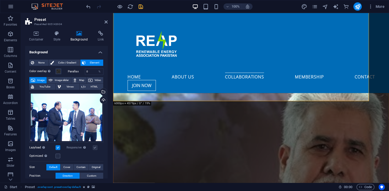
scroll to position [1452, 0]
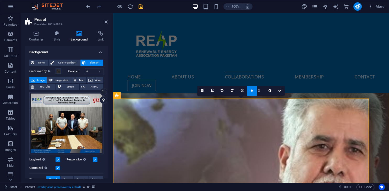
click at [58, 168] on label at bounding box center [58, 168] width 5 height 5
click at [0, 0] on input "Optimized Images are compressed to improve page speed." at bounding box center [0, 0] width 0 height 0
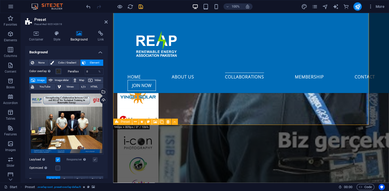
scroll to position [1700, 0]
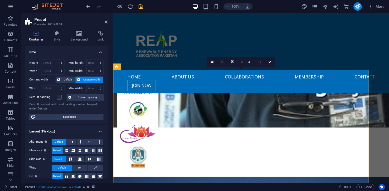
click at [86, 38] on h4 "Background" at bounding box center [79, 36] width 27 height 11
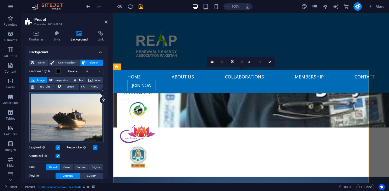
click at [75, 126] on div "Drag files here, click to choose files or select files from Files or our free s…" at bounding box center [66, 117] width 74 height 50
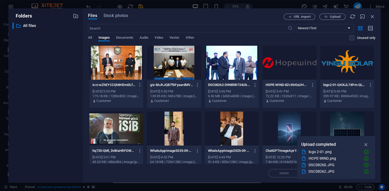
click at [129, 62] on div at bounding box center [116, 63] width 54 height 34
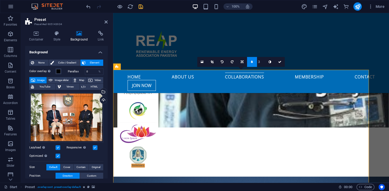
click at [57, 156] on label at bounding box center [58, 156] width 5 height 5
click at [0, 0] on input "Optimized Images are compressed to improve page speed." at bounding box center [0, 0] width 0 height 0
click at [60, 71] on span at bounding box center [58, 71] width 4 height 4
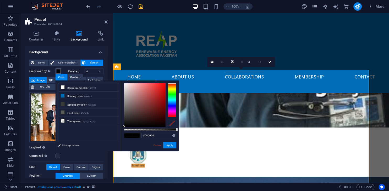
click at [169, 129] on div at bounding box center [150, 130] width 52 height 2
type input "rgba(0, 0, 0, 0.906)"
click at [171, 129] on div at bounding box center [172, 130] width 2 height 4
click at [171, 146] on button "Apply" at bounding box center [169, 145] width 13 height 6
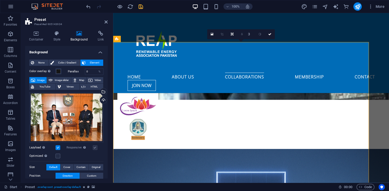
scroll to position [1673, 0]
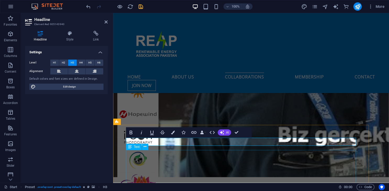
scroll to position [1645, 0]
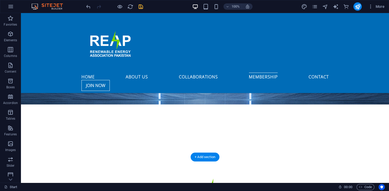
scroll to position [1821, 0]
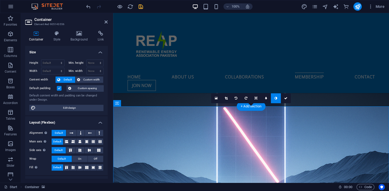
click at [85, 39] on h4 "Background" at bounding box center [79, 36] width 27 height 11
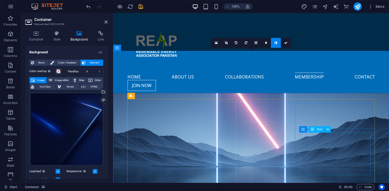
scroll to position [1877, 0]
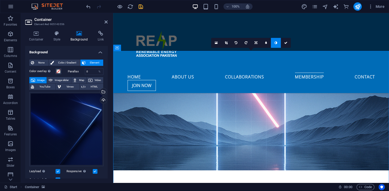
click at [75, 132] on div "Drag files here, click to choose files or select files from Files or our free s…" at bounding box center [66, 129] width 74 height 74
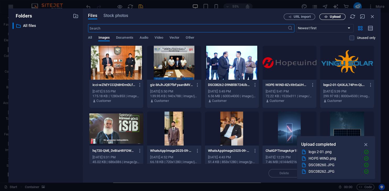
click at [334, 17] on span "Upload" at bounding box center [335, 16] width 11 height 3
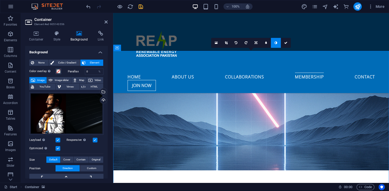
scroll to position [1849, 0]
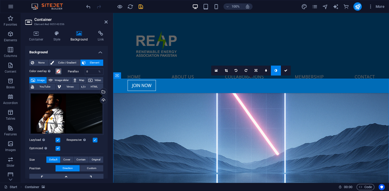
click at [60, 71] on span at bounding box center [58, 71] width 4 height 4
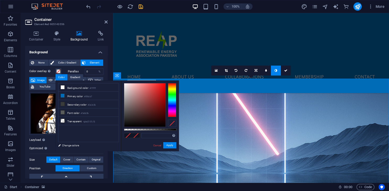
click at [165, 131] on div "Supported formats #0852ed rgb(8, 82, 237) rgba(8, 82, 237, 90%) hsv(221,97,93) …" at bounding box center [150, 154] width 58 height 147
click at [165, 131] on div at bounding box center [150, 130] width 52 height 2
drag, startPoint x: 165, startPoint y: 131, endPoint x: 154, endPoint y: 131, distance: 11.0
click at [154, 131] on div at bounding box center [154, 130] width 2 height 4
click at [173, 146] on button "Apply" at bounding box center [169, 145] width 13 height 6
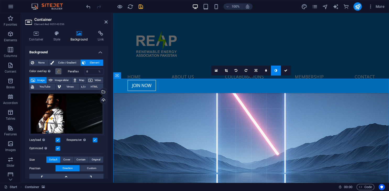
click at [57, 73] on span at bounding box center [58, 71] width 4 height 4
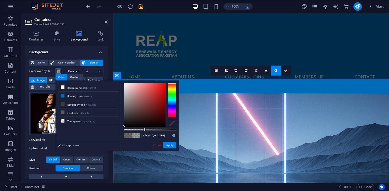
drag, startPoint x: 147, startPoint y: 129, endPoint x: 144, endPoint y: 128, distance: 2.9
click at [144, 129] on div at bounding box center [150, 130] width 52 height 2
click at [169, 147] on button "Apply" at bounding box center [169, 145] width 13 height 6
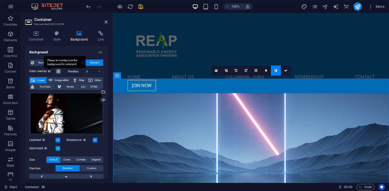
click at [48, 68] on div "Places an overlay over the background to colorize it" at bounding box center [65, 62] width 42 height 12
click at [56, 71] on button "Color overlay Places an overlay over the background to colorize it" at bounding box center [59, 72] width 6 height 6
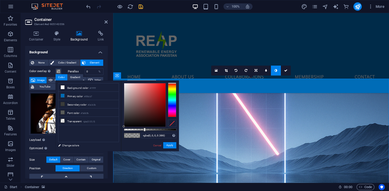
click at [43, 72] on label "Color overlay Places an overlay over the background to colorize it" at bounding box center [42, 71] width 26 height 6
click at [56, 72] on button "Color overlay Places an overlay over the background to colorize it" at bounding box center [59, 72] width 6 height 6
drag, startPoint x: 141, startPoint y: 131, endPoint x: 136, endPoint y: 131, distance: 5.0
click at [136, 131] on div "rgba(0, 0, 0, 0.386) Supported formats #0852ed rgb(8, 82, 237) rgba(8, 82, 237,…" at bounding box center [150, 154] width 58 height 147
type input "rgba(0, 0, 0, 0.361)"
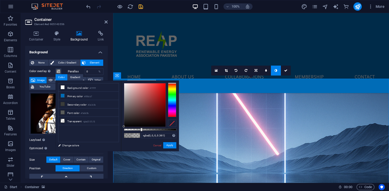
drag, startPoint x: 136, startPoint y: 130, endPoint x: 142, endPoint y: 129, distance: 5.8
click at [143, 130] on div at bounding box center [150, 130] width 52 height 2
click at [76, 76] on div "Gradient" at bounding box center [75, 77] width 15 height 6
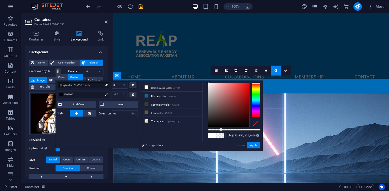
type input "rgba(255, 255, 255, 0)"
drag, startPoint x: 239, startPoint y: 130, endPoint x: 201, endPoint y: 129, distance: 38.0
click at [201, 129] on div "less Background color #ffffff Primary color #006cb7 Secondary color #3a3c3b Fon…" at bounding box center [200, 116] width 123 height 71
click at [239, 147] on link "Cancel" at bounding box center [240, 146] width 9 height 4
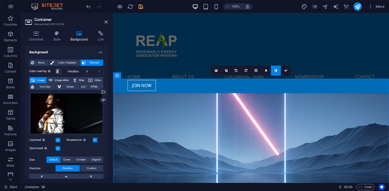
click at [60, 148] on label at bounding box center [58, 148] width 5 height 5
click at [0, 0] on input "Optimized Images are compressed to improve page speed." at bounding box center [0, 0] width 0 height 0
click at [60, 71] on span at bounding box center [58, 71] width 4 height 4
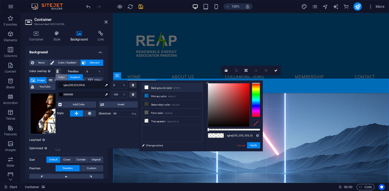
click at [62, 77] on div "Color" at bounding box center [62, 77] width 12 height 6
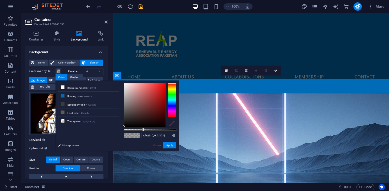
drag, startPoint x: 147, startPoint y: 129, endPoint x: 153, endPoint y: 129, distance: 6.0
click at [153, 129] on div "rgba(0, 0, 0, 0.361) Supported formats #0852ed rgb(8, 82, 237) rgba(8, 82, 237,…" at bounding box center [150, 154] width 58 height 147
click at [160, 130] on div at bounding box center [150, 130] width 52 height 2
type input "rgba(0, 0, 0, 0.541)"
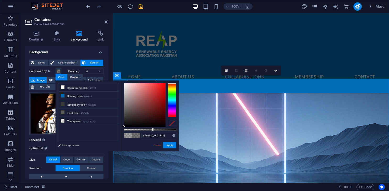
drag, startPoint x: 160, startPoint y: 130, endPoint x: 152, endPoint y: 131, distance: 7.6
click at [152, 131] on div at bounding box center [153, 130] width 2 height 4
drag, startPoint x: 167, startPoint y: 148, endPoint x: 97, endPoint y: 128, distance: 72.7
click at [167, 148] on button "Apply" at bounding box center [169, 145] width 13 height 6
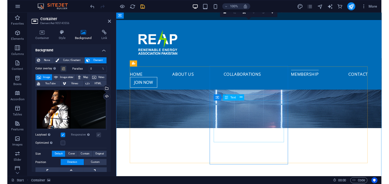
scroll to position [1904, 0]
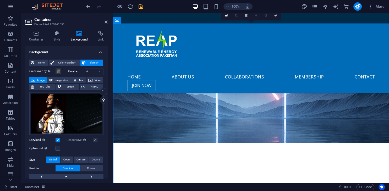
click at [142, 8] on icon "save" at bounding box center [141, 7] width 6 height 6
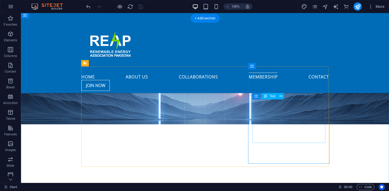
scroll to position [1814, 0]
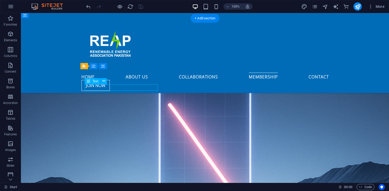
scroll to position [1899, 0]
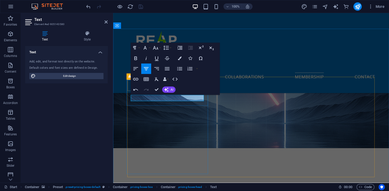
drag, startPoint x: 188, startPoint y: 99, endPoint x: 173, endPoint y: 100, distance: 14.7
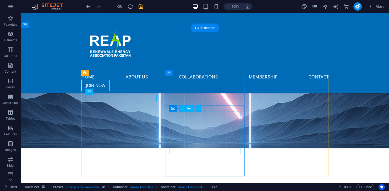
scroll to position [1804, 0]
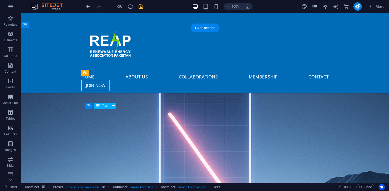
scroll to position [1933, 0]
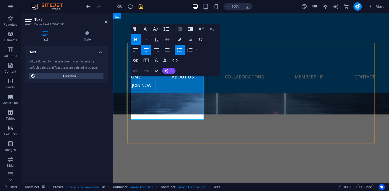
drag, startPoint x: 195, startPoint y: 115, endPoint x: 149, endPoint y: 84, distance: 55.4
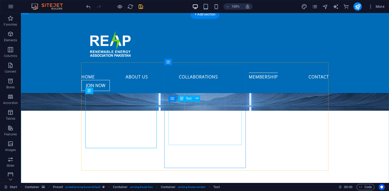
scroll to position [1822, 0]
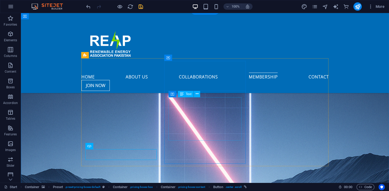
scroll to position [1917, 0]
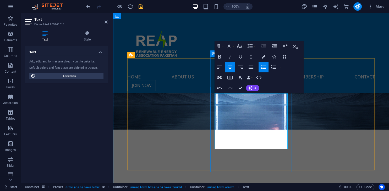
drag, startPoint x: 249, startPoint y: 99, endPoint x: 223, endPoint y: 99, distance: 26.2
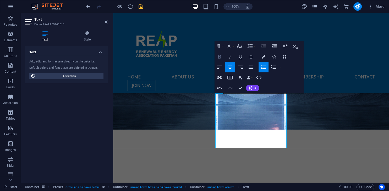
click at [221, 58] on icon "button" at bounding box center [219, 57] width 6 height 6
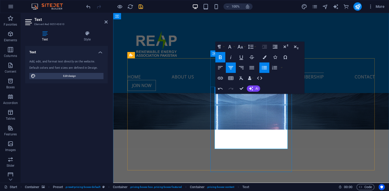
drag, startPoint x: 263, startPoint y: 112, endPoint x: 240, endPoint y: 112, distance: 22.3
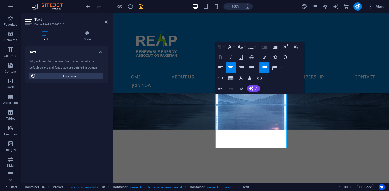
click at [221, 58] on icon "button" at bounding box center [220, 57] width 6 height 6
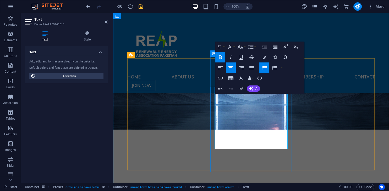
drag, startPoint x: 253, startPoint y: 123, endPoint x: 265, endPoint y: 114, distance: 15.2
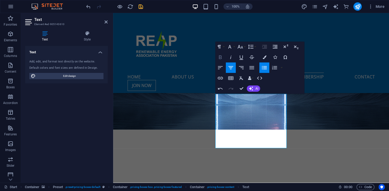
click at [223, 57] on icon "button" at bounding box center [220, 57] width 6 height 6
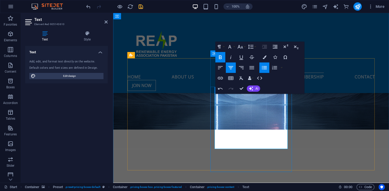
drag, startPoint x: 266, startPoint y: 132, endPoint x: 251, endPoint y: 131, distance: 15.7
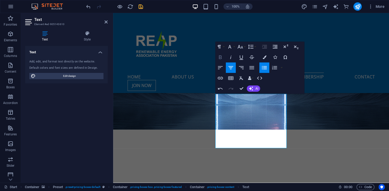
click at [221, 57] on icon "button" at bounding box center [220, 58] width 3 height 4
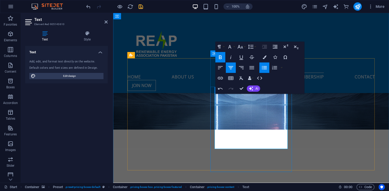
drag, startPoint x: 261, startPoint y: 144, endPoint x: 262, endPoint y: 139, distance: 5.1
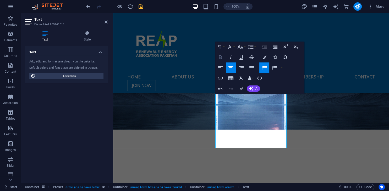
click at [219, 56] on icon "button" at bounding box center [220, 58] width 3 height 4
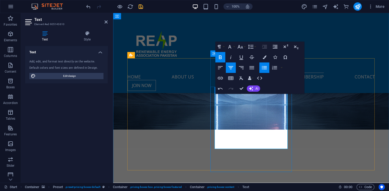
drag, startPoint x: 241, startPoint y: 136, endPoint x: 228, endPoint y: 137, distance: 13.7
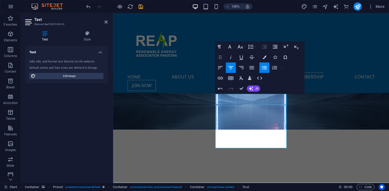
click at [223, 58] on icon "button" at bounding box center [220, 57] width 6 height 6
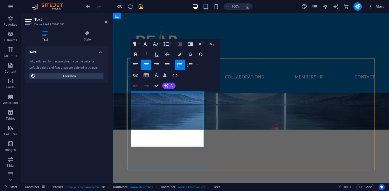
drag, startPoint x: 166, startPoint y: 97, endPoint x: 141, endPoint y: 98, distance: 25.1
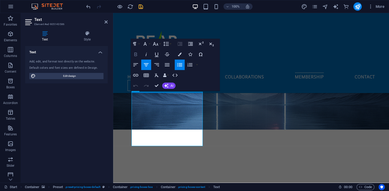
click at [135, 53] on icon "button" at bounding box center [135, 54] width 6 height 6
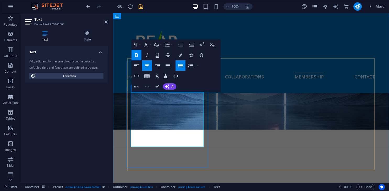
drag, startPoint x: 144, startPoint y: 97, endPoint x: 140, endPoint y: 97, distance: 3.7
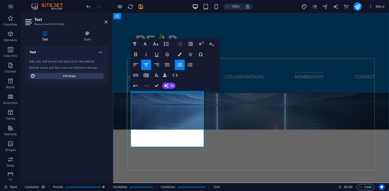
drag, startPoint x: 144, startPoint y: 97, endPoint x: 140, endPoint y: 97, distance: 3.7
click at [134, 47] on icon "button" at bounding box center [134, 44] width 6 height 6
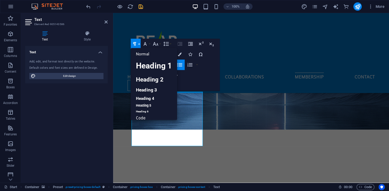
click at [140, 43] on button "Paragraph Format" at bounding box center [136, 44] width 10 height 10
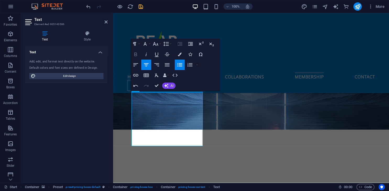
click at [138, 53] on icon "button" at bounding box center [135, 54] width 6 height 6
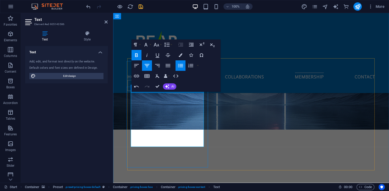
drag, startPoint x: 180, startPoint y: 118, endPoint x: 154, endPoint y: 116, distance: 25.5
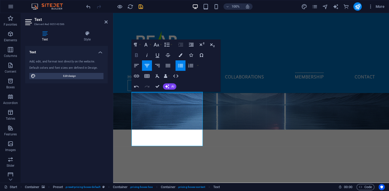
click at [140, 55] on button "Bold" at bounding box center [136, 55] width 10 height 10
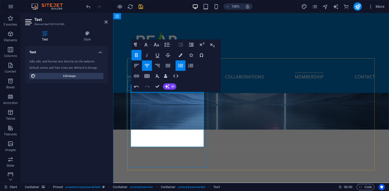
drag, startPoint x: 161, startPoint y: 122, endPoint x: 145, endPoint y: 123, distance: 16.3
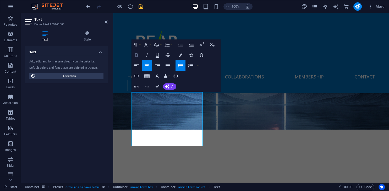
click at [138, 58] on icon "button" at bounding box center [136, 55] width 6 height 6
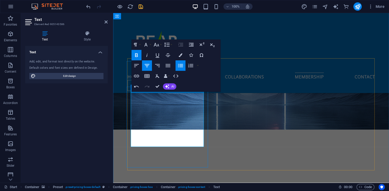
drag, startPoint x: 184, startPoint y: 142, endPoint x: 165, endPoint y: 143, distance: 18.9
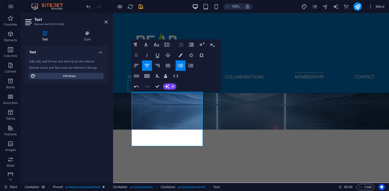
click at [137, 54] on icon "button" at bounding box center [136, 55] width 3 height 4
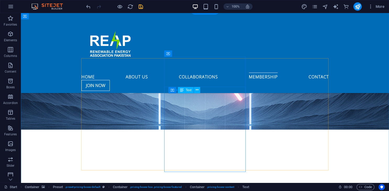
scroll to position [1822, 0]
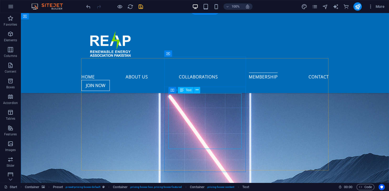
scroll to position [1917, 0]
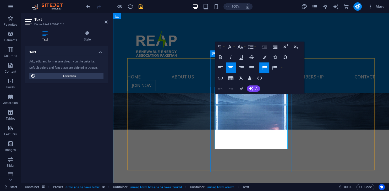
drag, startPoint x: 229, startPoint y: 99, endPoint x: 224, endPoint y: 100, distance: 5.3
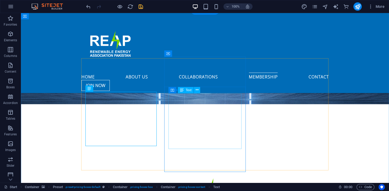
scroll to position [1794, 0]
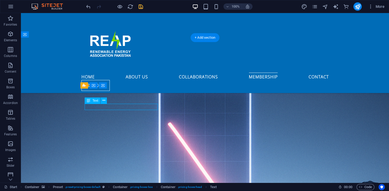
scroll to position [1899, 0]
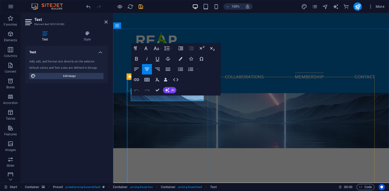
drag, startPoint x: 181, startPoint y: 98, endPoint x: 158, endPoint y: 99, distance: 22.8
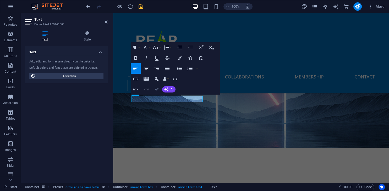
drag, startPoint x: 158, startPoint y: 91, endPoint x: 198, endPoint y: 150, distance: 71.7
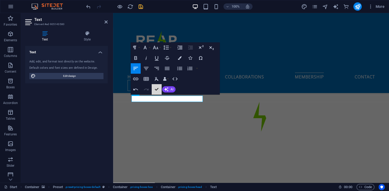
scroll to position [1804, 0]
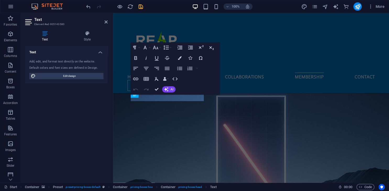
scroll to position [1899, 0]
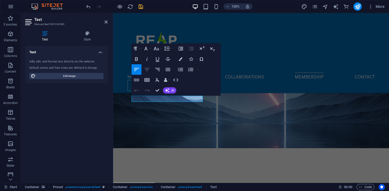
click at [150, 72] on button "Align Center" at bounding box center [147, 69] width 10 height 10
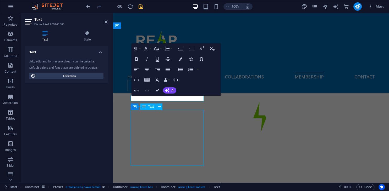
scroll to position [1804, 0]
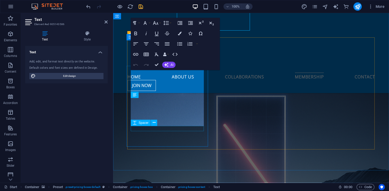
scroll to position [1938, 0]
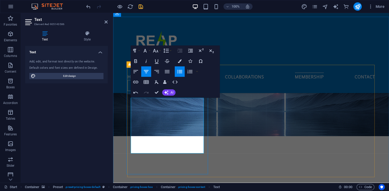
drag, startPoint x: 166, startPoint y: 104, endPoint x: 140, endPoint y: 103, distance: 26.4
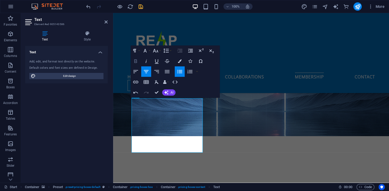
click at [135, 60] on icon "button" at bounding box center [135, 61] width 3 height 4
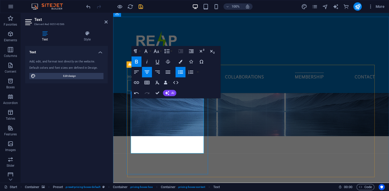
drag, startPoint x: 177, startPoint y: 124, endPoint x: 177, endPoint y: 118, distance: 6.0
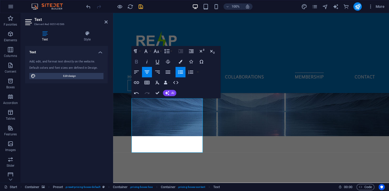
click at [139, 60] on icon "button" at bounding box center [136, 62] width 6 height 6
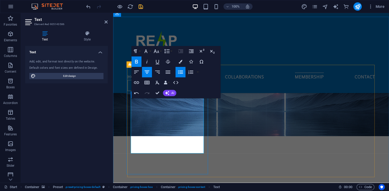
drag, startPoint x: 175, startPoint y: 135, endPoint x: 176, endPoint y: 130, distance: 4.8
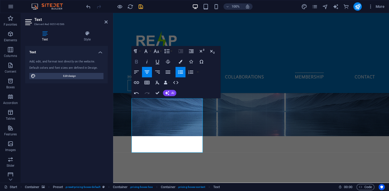
click at [139, 62] on icon "button" at bounding box center [136, 62] width 6 height 6
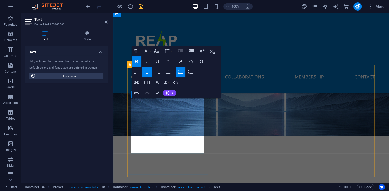
drag, startPoint x: 176, startPoint y: 150, endPoint x: 160, endPoint y: 146, distance: 16.8
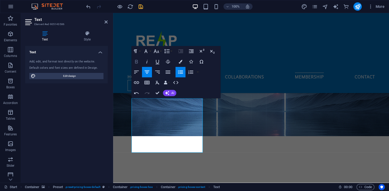
click at [138, 63] on icon "button" at bounding box center [136, 62] width 3 height 4
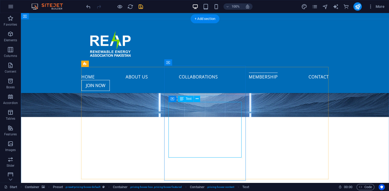
scroll to position [1800, 0]
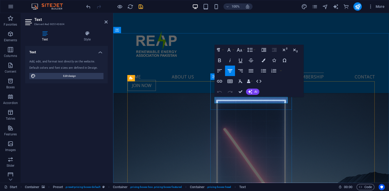
scroll to position [1894, 0]
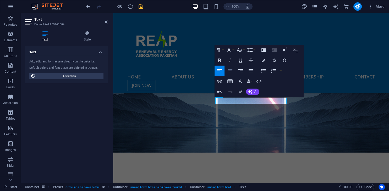
click at [231, 70] on icon "button" at bounding box center [230, 70] width 5 height 3
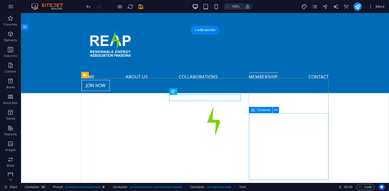
scroll to position [1802, 0]
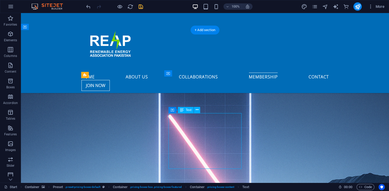
scroll to position [1938, 0]
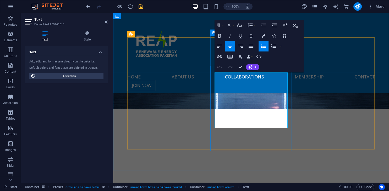
drag, startPoint x: 250, startPoint y: 78, endPoint x: 338, endPoint y: 70, distance: 88.5
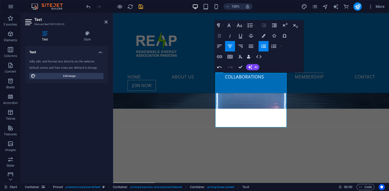
click at [221, 33] on icon "button" at bounding box center [219, 36] width 6 height 6
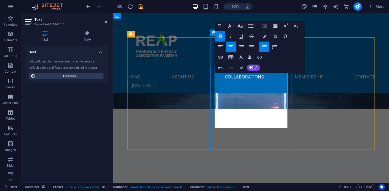
drag, startPoint x: 263, startPoint y: 96, endPoint x: 244, endPoint y: 87, distance: 21.3
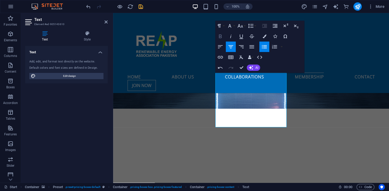
click at [222, 36] on icon "button" at bounding box center [220, 36] width 6 height 6
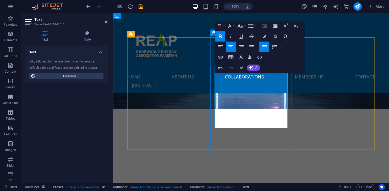
drag, startPoint x: 270, startPoint y: 109, endPoint x: 237, endPoint y: 110, distance: 33.2
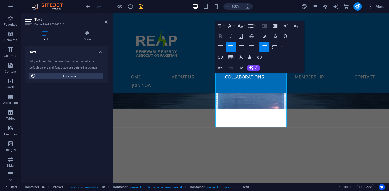
click at [220, 36] on icon "button" at bounding box center [220, 37] width 3 height 4
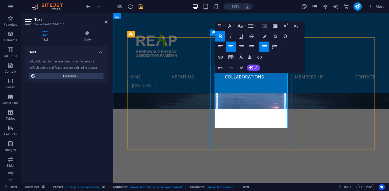
drag, startPoint x: 242, startPoint y: 122, endPoint x: 233, endPoint y: 122, distance: 9.2
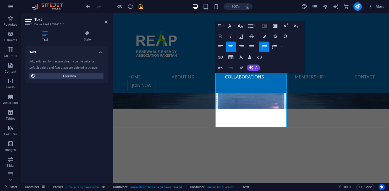
click at [220, 38] on icon "button" at bounding box center [220, 36] width 6 height 6
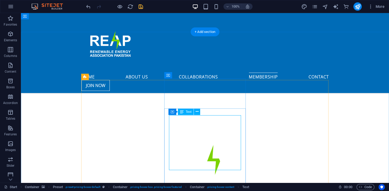
scroll to position [1800, 0]
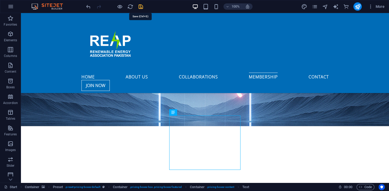
click at [140, 7] on icon "save" at bounding box center [141, 7] width 6 height 6
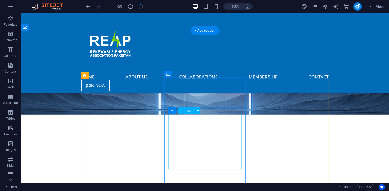
scroll to position [1856, 0]
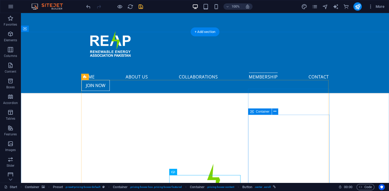
scroll to position [1800, 0]
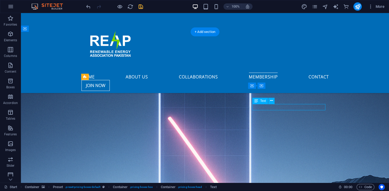
scroll to position [1905, 0]
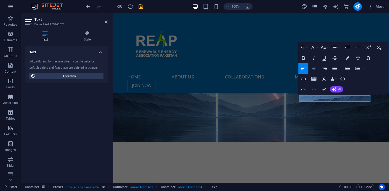
click at [317, 70] on icon "button" at bounding box center [313, 68] width 6 height 6
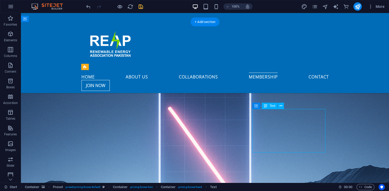
scroll to position [1938, 0]
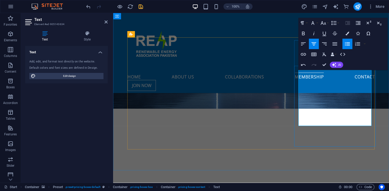
scroll to position [1911, 0]
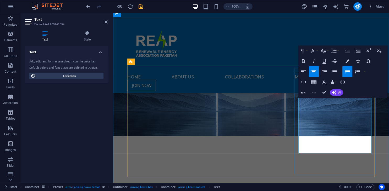
drag, startPoint x: 334, startPoint y: 103, endPoint x: 308, endPoint y: 103, distance: 25.9
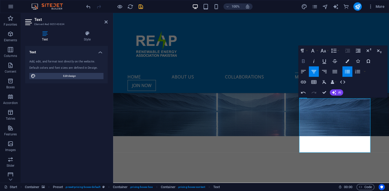
click at [305, 61] on icon "button" at bounding box center [303, 61] width 6 height 6
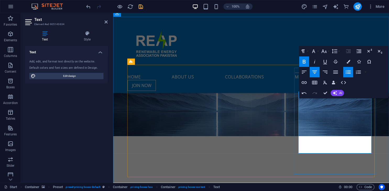
drag, startPoint x: 346, startPoint y: 124, endPoint x: 345, endPoint y: 115, distance: 8.9
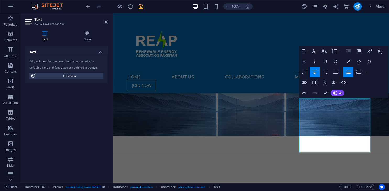
click at [308, 62] on button "Bold" at bounding box center [304, 62] width 10 height 10
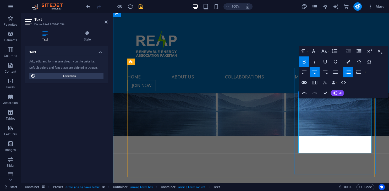
drag, startPoint x: 343, startPoint y: 135, endPoint x: 345, endPoint y: 127, distance: 8.0
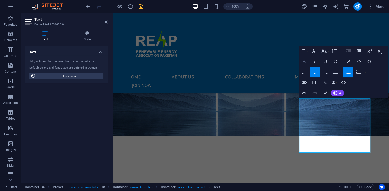
click at [304, 59] on button "Bold" at bounding box center [304, 62] width 10 height 10
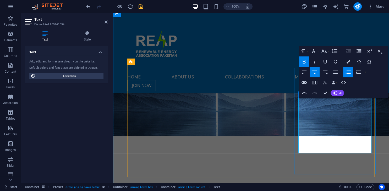
drag, startPoint x: 353, startPoint y: 149, endPoint x: 318, endPoint y: 146, distance: 34.9
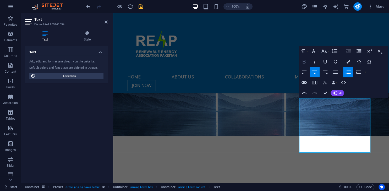
click at [304, 62] on icon "button" at bounding box center [304, 62] width 3 height 4
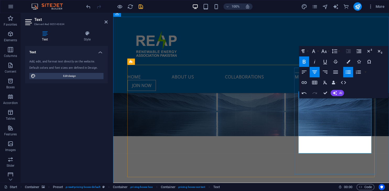
drag, startPoint x: 329, startPoint y: 129, endPoint x: 314, endPoint y: 130, distance: 14.7
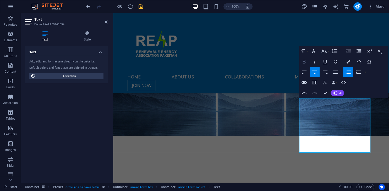
click at [307, 62] on button "Bold" at bounding box center [304, 62] width 10 height 10
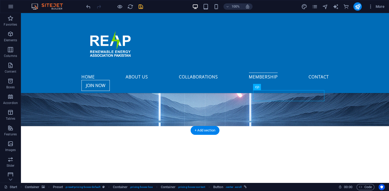
scroll to position [1883, 0]
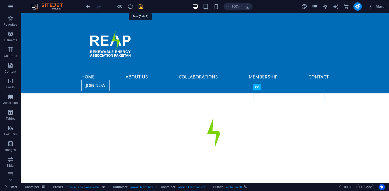
click at [142, 8] on icon "save" at bounding box center [141, 7] width 6 height 6
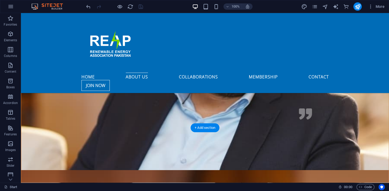
scroll to position [727, 0]
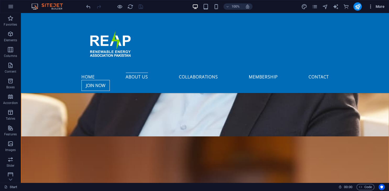
click at [371, 7] on icon "button" at bounding box center [370, 6] width 5 height 5
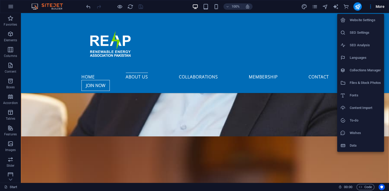
click at [372, 18] on h6 "Website Settings" at bounding box center [365, 20] width 31 height 6
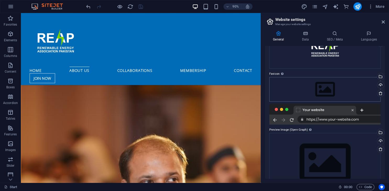
scroll to position [0, 0]
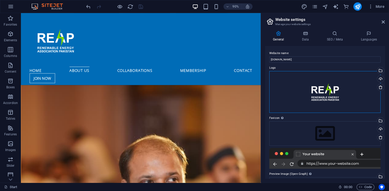
click at [338, 92] on div "Drag files here, click to choose files or select files from Files or our free s…" at bounding box center [324, 92] width 111 height 42
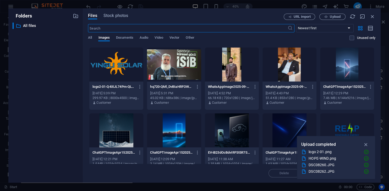
scroll to position [71, 0]
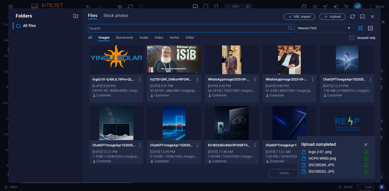
click at [336, 117] on div at bounding box center [347, 123] width 54 height 34
click at [336, 117] on div "1" at bounding box center [347, 123] width 54 height 34
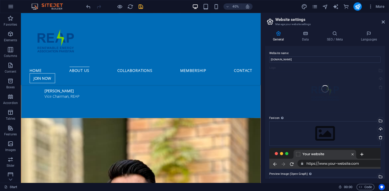
scroll to position [829, 0]
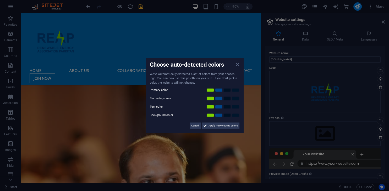
click at [237, 65] on icon at bounding box center [237, 64] width 3 height 4
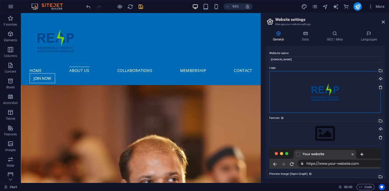
click at [328, 94] on div "Drag files here, click to choose files or select files from Files or our free s…" at bounding box center [324, 92] width 111 height 42
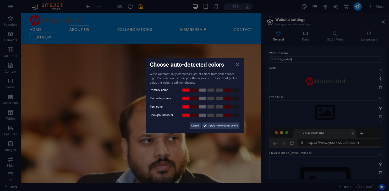
click at [237, 65] on icon at bounding box center [237, 64] width 3 height 4
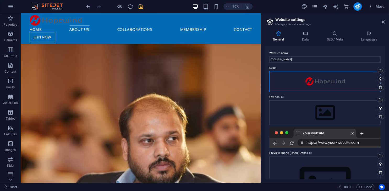
click at [305, 78] on div "Drag files here, click to choose files or select files from Files or our free s…" at bounding box center [324, 81] width 111 height 21
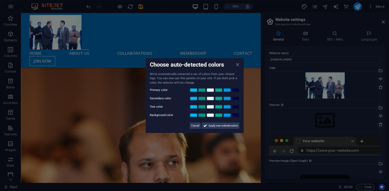
click at [237, 66] on icon at bounding box center [237, 64] width 3 height 4
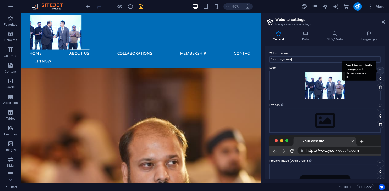
click at [380, 73] on div "Select files from the file manager, stock photos, or upload file(s)" at bounding box center [380, 71] width 8 height 8
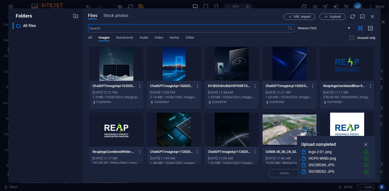
scroll to position [142, 0]
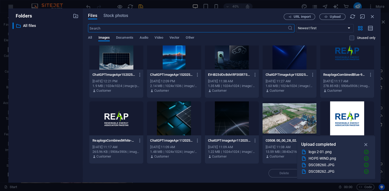
click at [118, 112] on div at bounding box center [116, 119] width 54 height 34
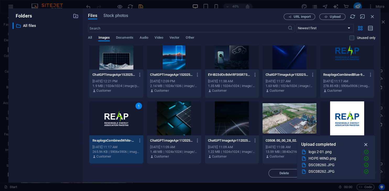
click at [364, 145] on icon "button" at bounding box center [366, 145] width 6 height 6
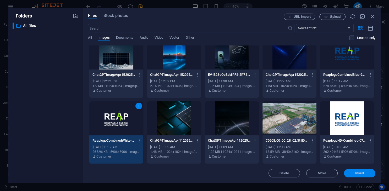
click at [362, 171] on button "Insert" at bounding box center [359, 173] width 31 height 8
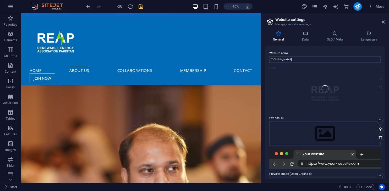
scroll to position [829, 0]
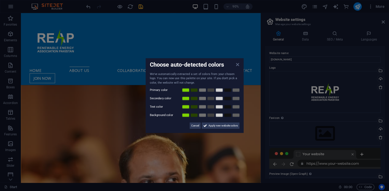
click at [238, 66] on icon at bounding box center [237, 64] width 3 height 4
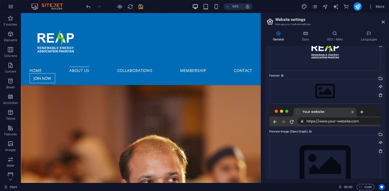
scroll to position [63, 0]
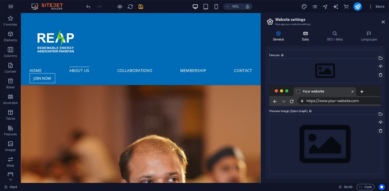
click at [310, 31] on icon at bounding box center [305, 33] width 23 height 5
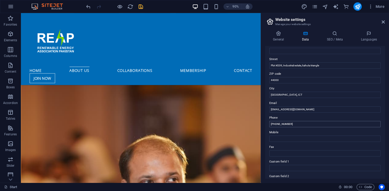
scroll to position [47, 0]
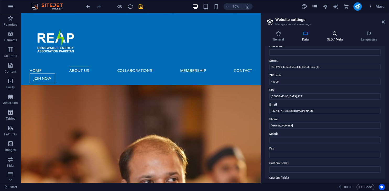
click at [341, 36] on h4 "SEO / Meta" at bounding box center [336, 36] width 34 height 11
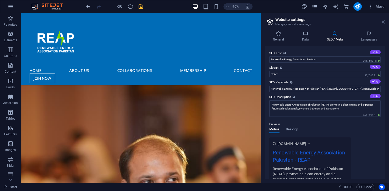
click at [382, 22] on icon at bounding box center [382, 22] width 3 height 4
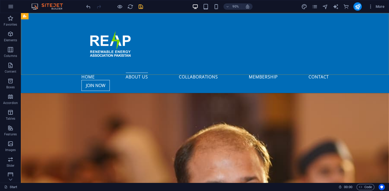
scroll to position [727, 0]
